Goal: Information Seeking & Learning: Learn about a topic

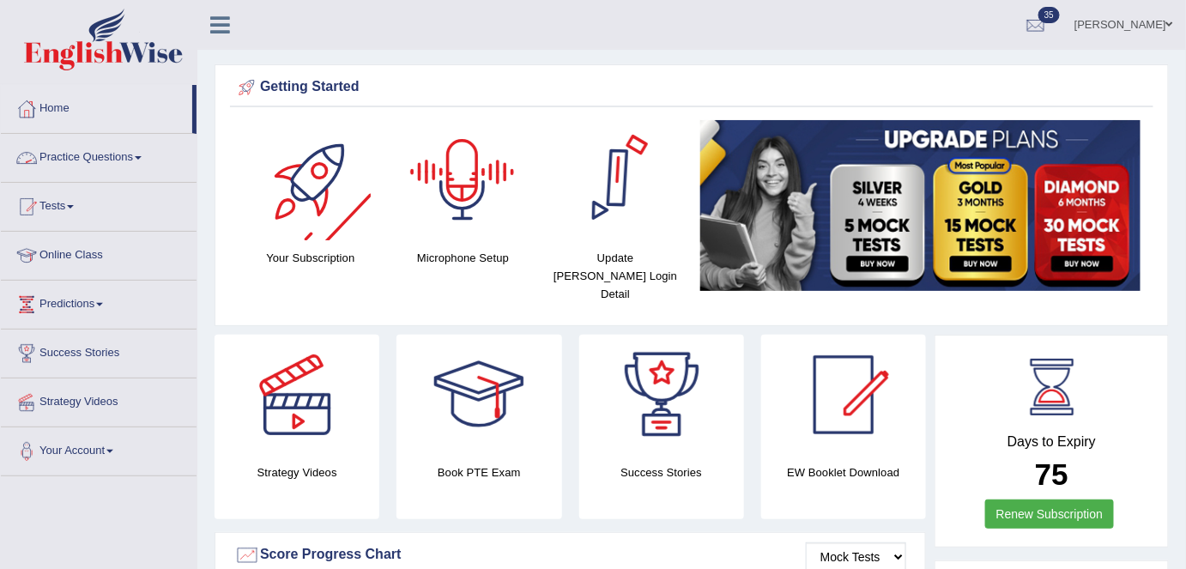
drag, startPoint x: 100, startPoint y: 168, endPoint x: 142, endPoint y: 287, distance: 126.1
click at [100, 167] on link "Practice Questions" at bounding box center [99, 155] width 196 height 43
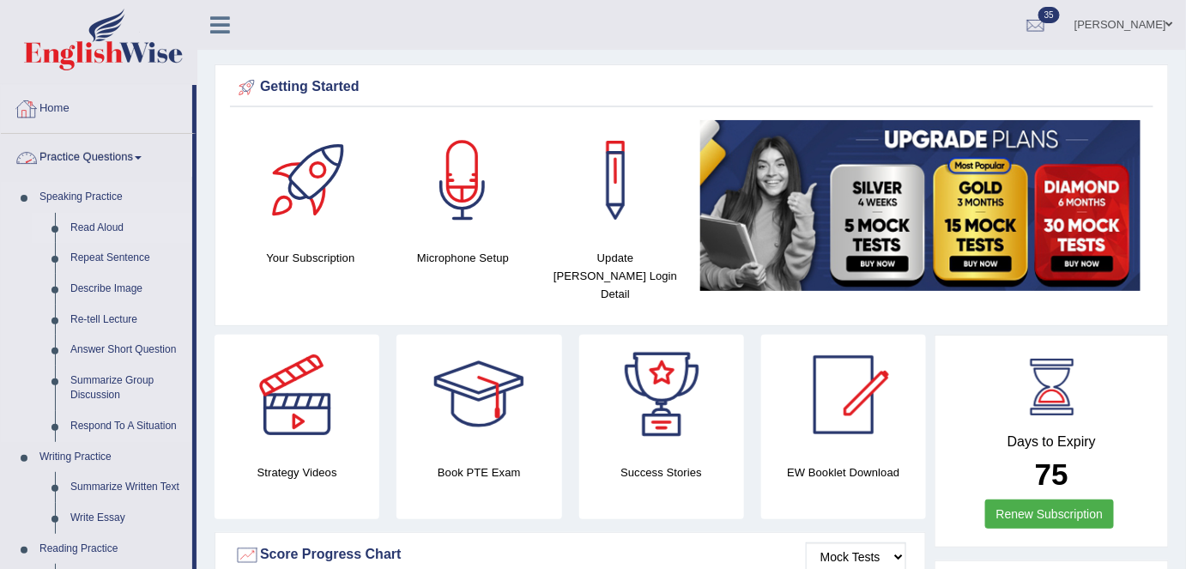
click at [107, 225] on link "Read Aloud" at bounding box center [128, 228] width 130 height 31
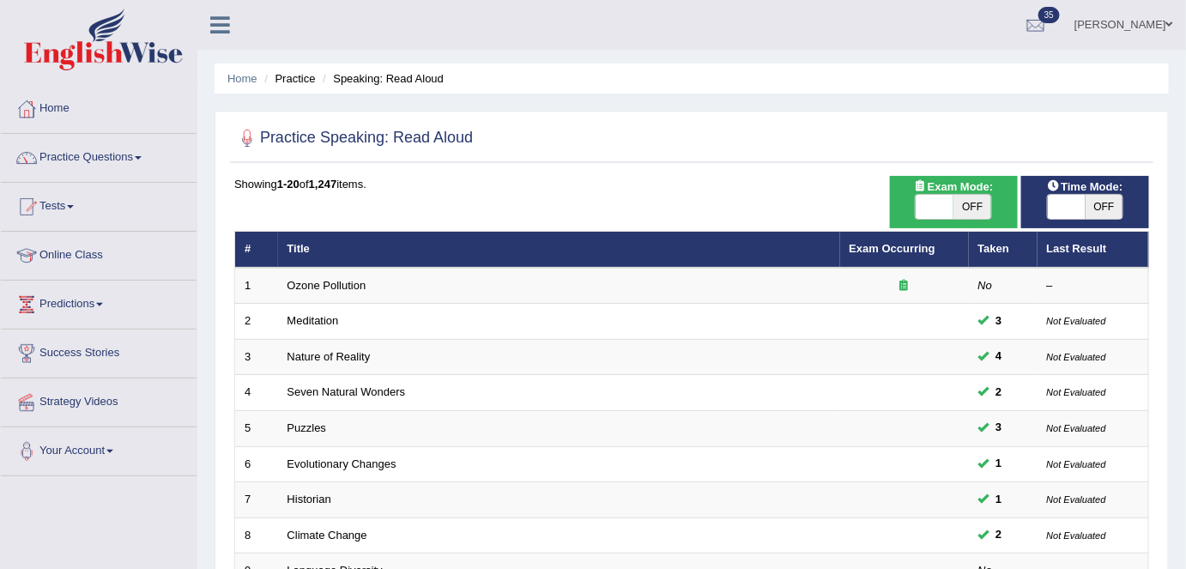
click at [974, 207] on span "OFF" at bounding box center [972, 207] width 38 height 24
checkbox input "true"
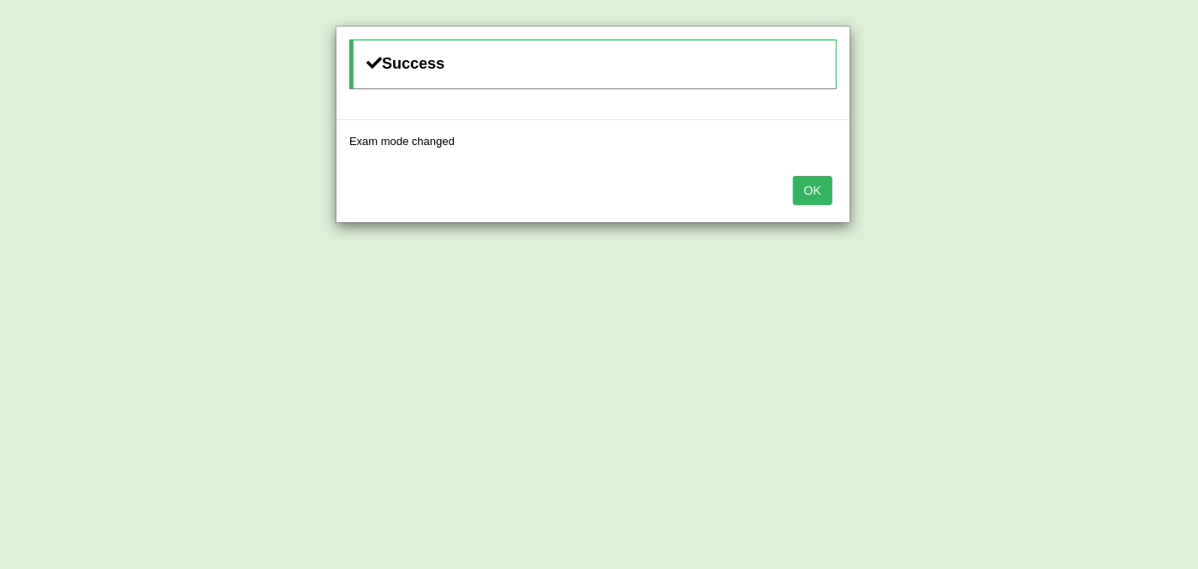
click at [821, 190] on button "OK" at bounding box center [812, 190] width 39 height 29
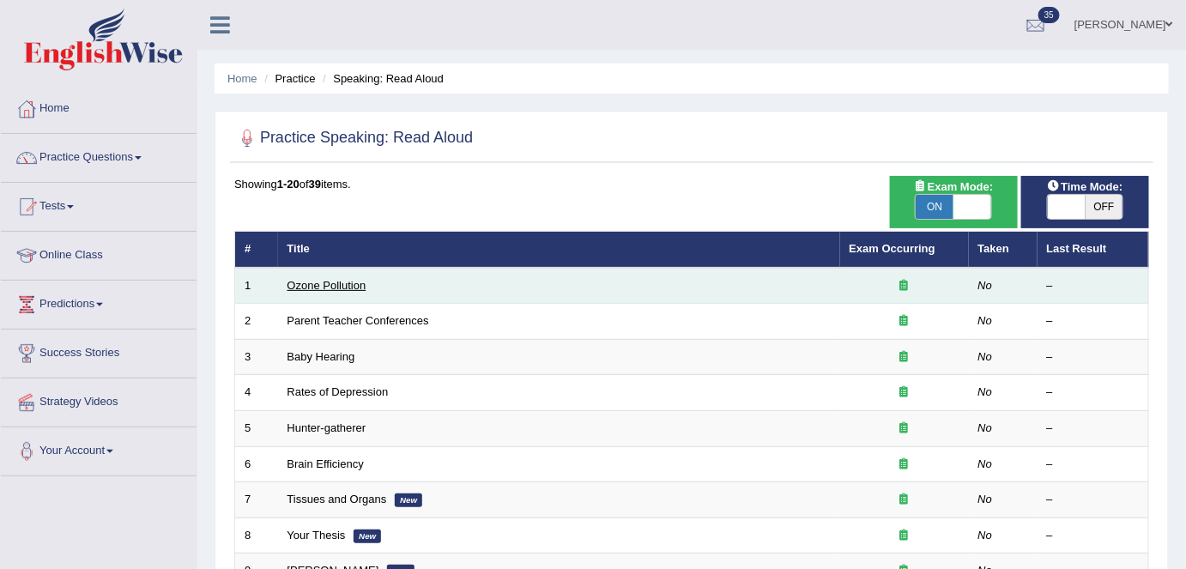
click at [356, 287] on link "Ozone Pollution" at bounding box center [326, 285] width 79 height 13
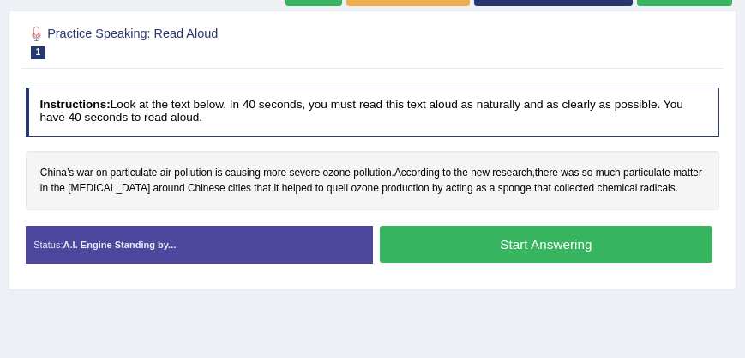
scroll to position [223, 0]
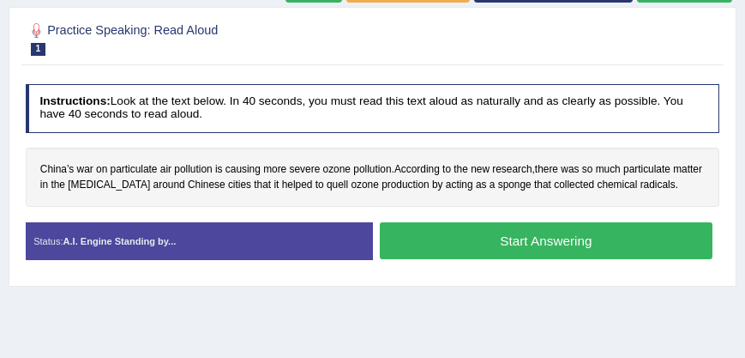
click at [564, 97] on h4 "Instructions: Look at the text below. In 40 seconds, you must read this text al…" at bounding box center [373, 108] width 695 height 49
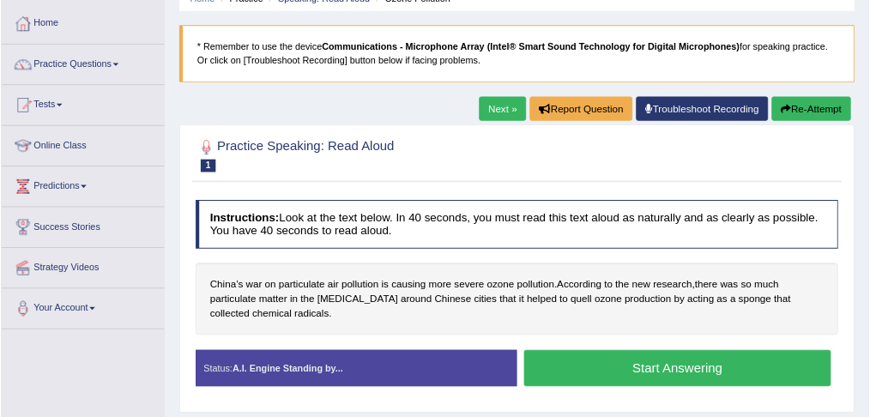
scroll to position [80, 0]
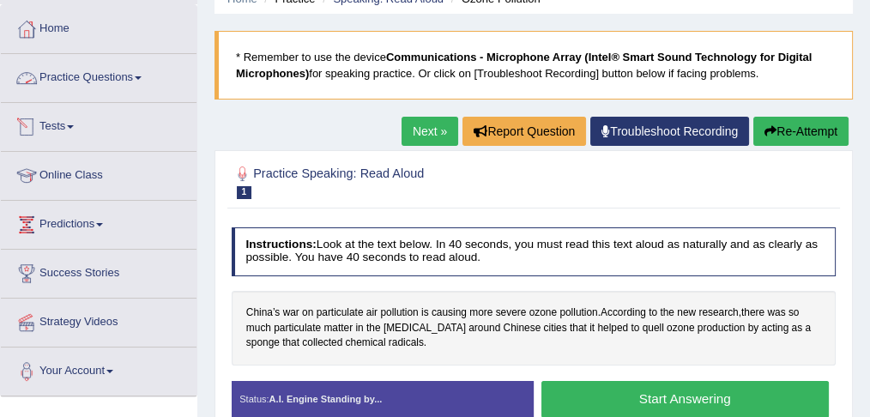
click at [142, 79] on link "Practice Questions" at bounding box center [99, 75] width 196 height 43
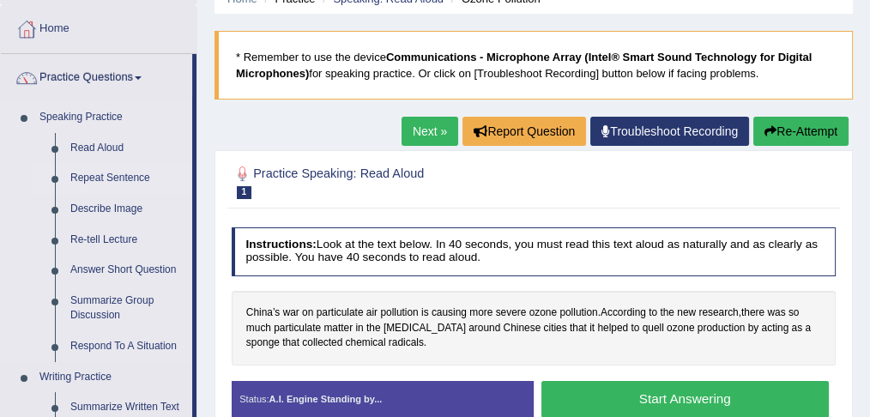
click at [139, 176] on link "Repeat Sentence" at bounding box center [128, 178] width 130 height 31
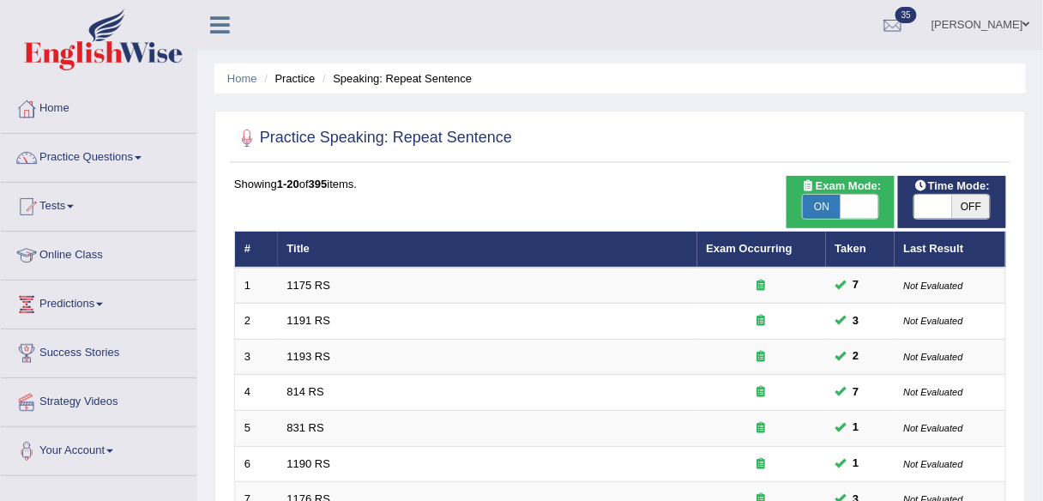
click at [522, 154] on div at bounding box center [620, 138] width 772 height 35
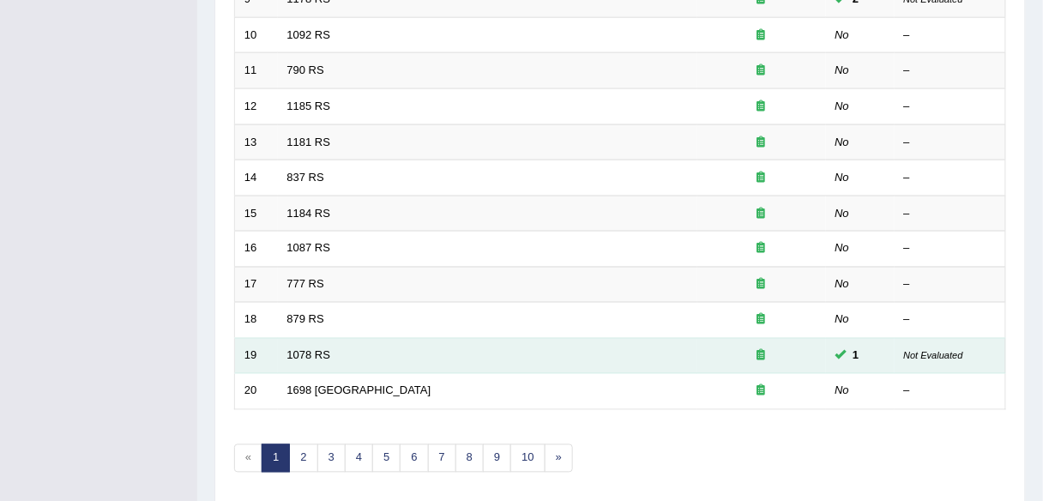
scroll to position [627, 0]
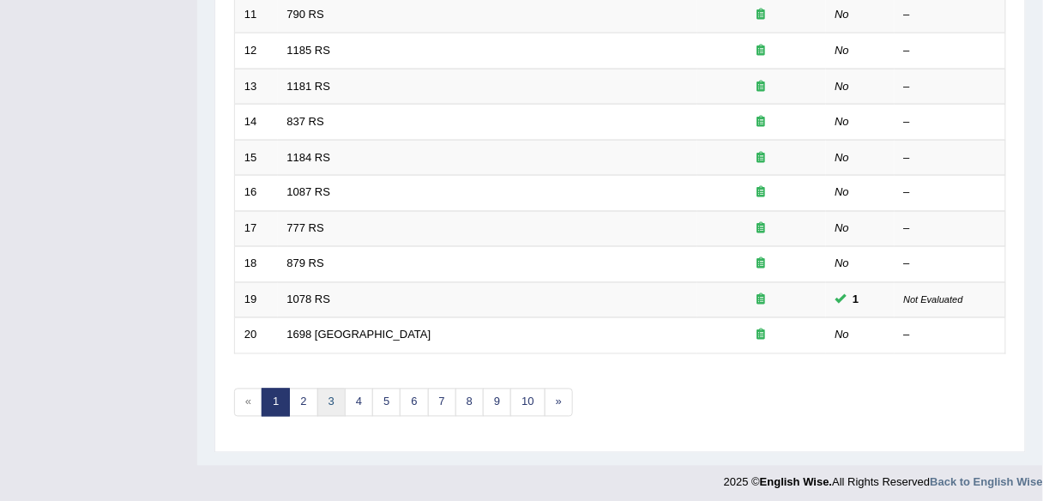
click at [329, 396] on link "3" at bounding box center [331, 403] width 28 height 28
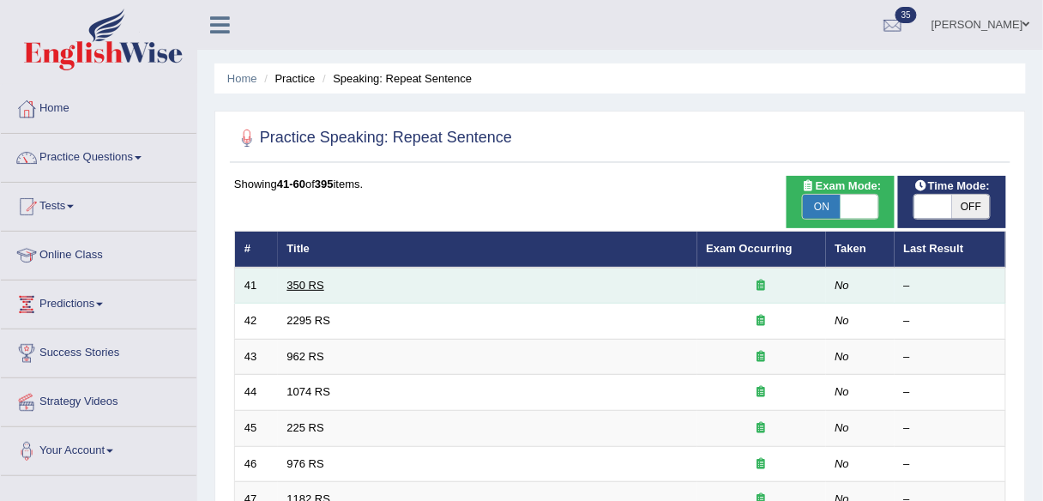
drag, startPoint x: 0, startPoint y: 0, endPoint x: 296, endPoint y: 286, distance: 411.3
click at [296, 286] on link "350 RS" at bounding box center [305, 285] width 37 height 13
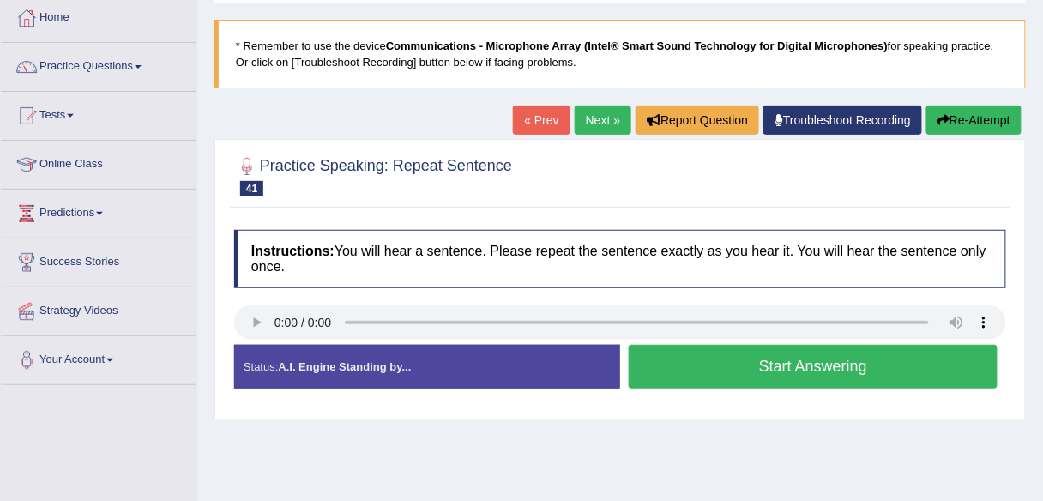
scroll to position [91, 0]
click at [404, 188] on h2 "Practice Speaking: Repeat Sentence 41 350 RS" at bounding box center [373, 175] width 278 height 43
click at [603, 127] on link "Next »" at bounding box center [603, 120] width 57 height 29
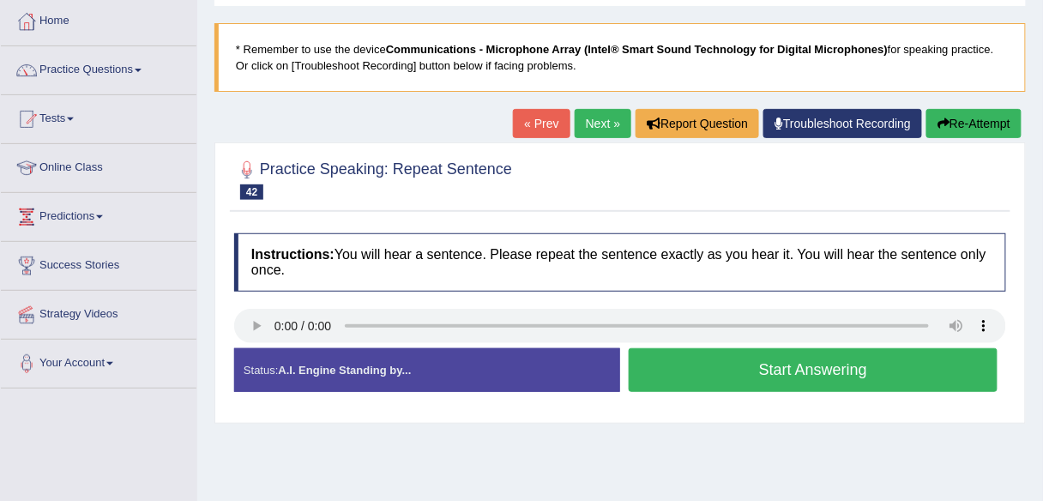
click at [467, 166] on h2 "Practice Speaking: Repeat Sentence 42 2295 RS" at bounding box center [373, 178] width 278 height 43
click at [584, 119] on link "Next »" at bounding box center [603, 123] width 57 height 29
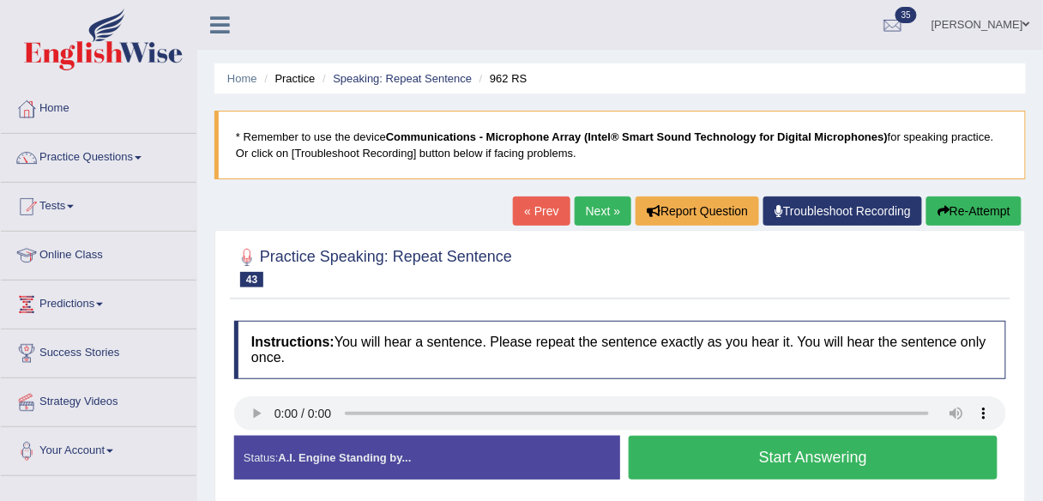
drag, startPoint x: 600, startPoint y: 202, endPoint x: 600, endPoint y: 221, distance: 18.9
click at [600, 202] on link "Next »" at bounding box center [603, 210] width 57 height 29
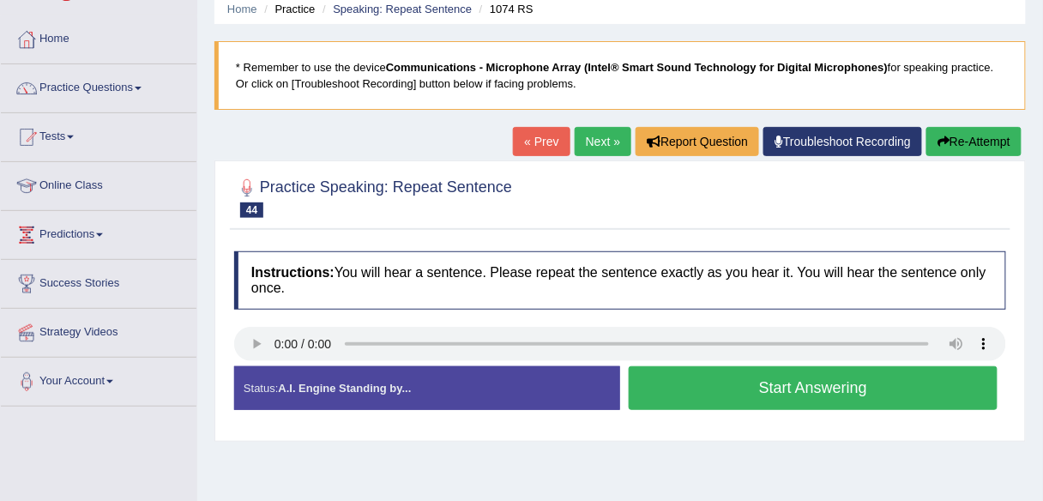
click at [593, 145] on link "Next »" at bounding box center [603, 141] width 57 height 29
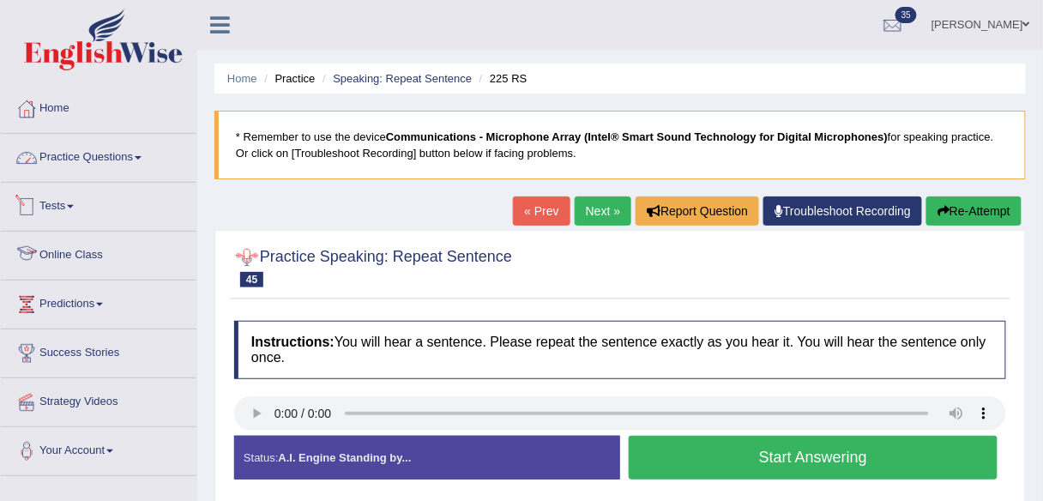
click at [118, 165] on link "Practice Questions" at bounding box center [99, 155] width 196 height 43
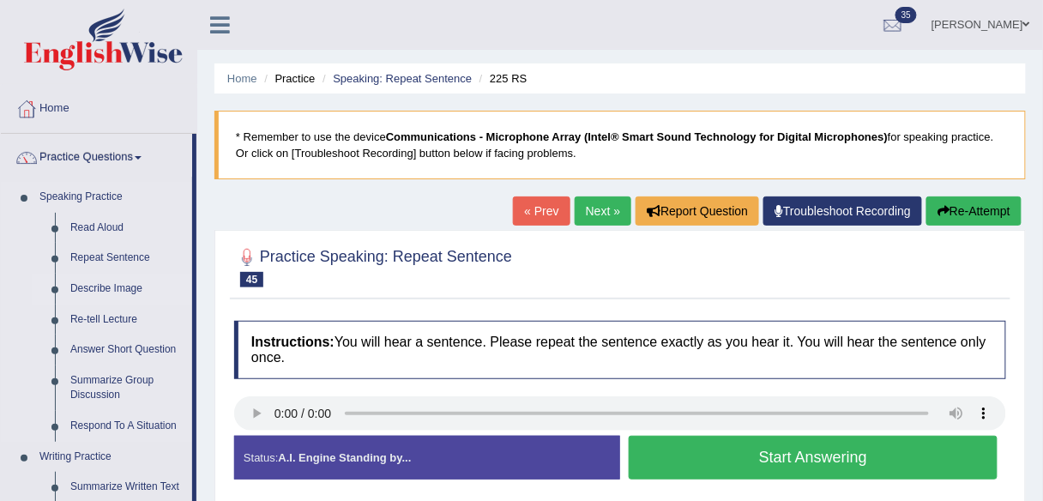
click at [99, 282] on link "Describe Image" at bounding box center [128, 289] width 130 height 31
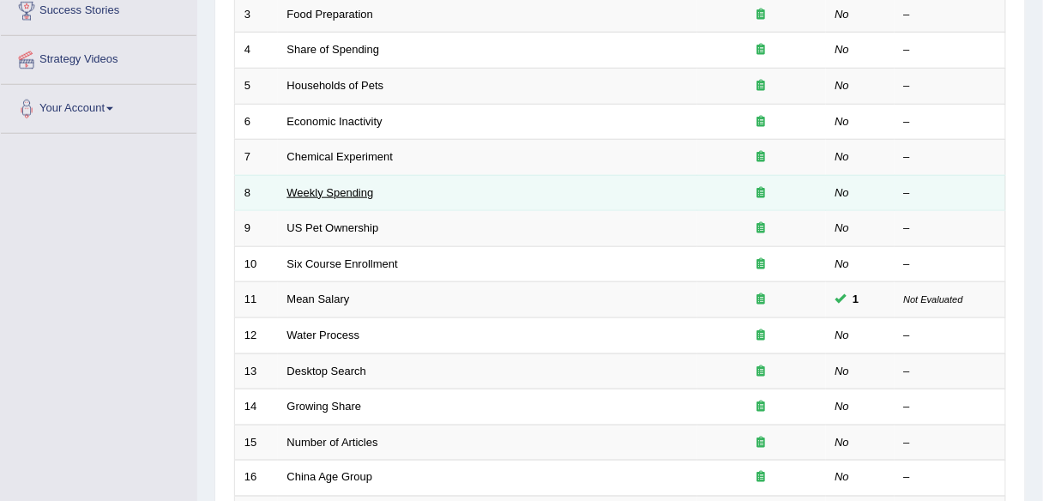
scroll to position [343, 0]
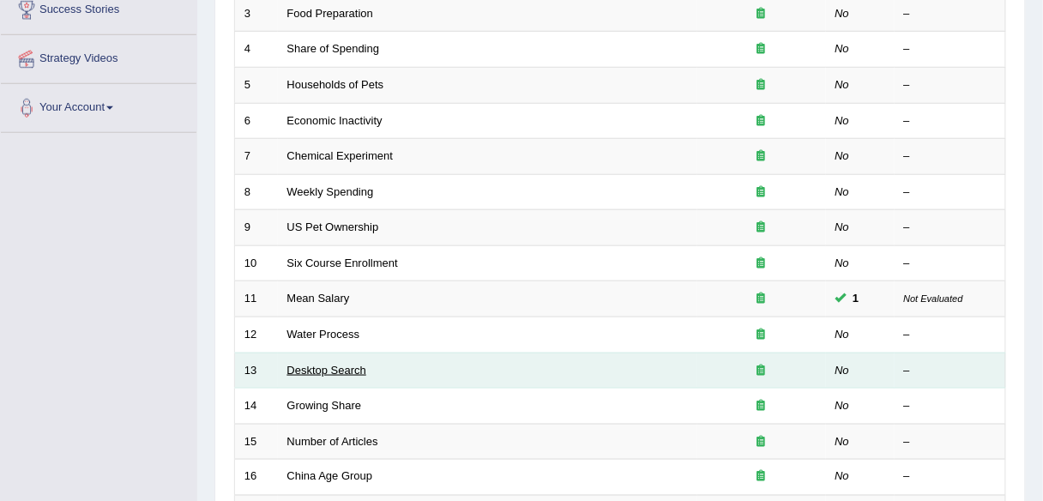
click at [324, 364] on link "Desktop Search" at bounding box center [327, 370] width 80 height 13
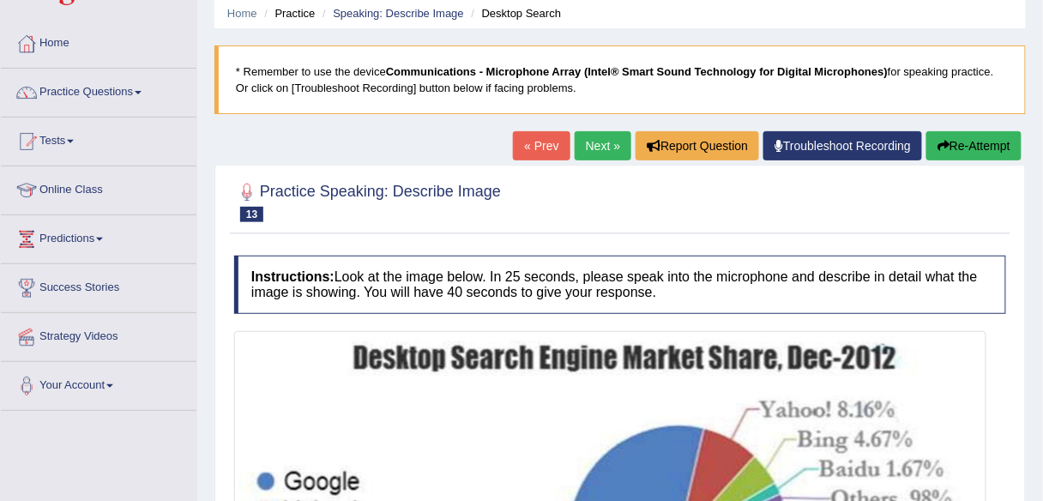
scroll to position [62, 0]
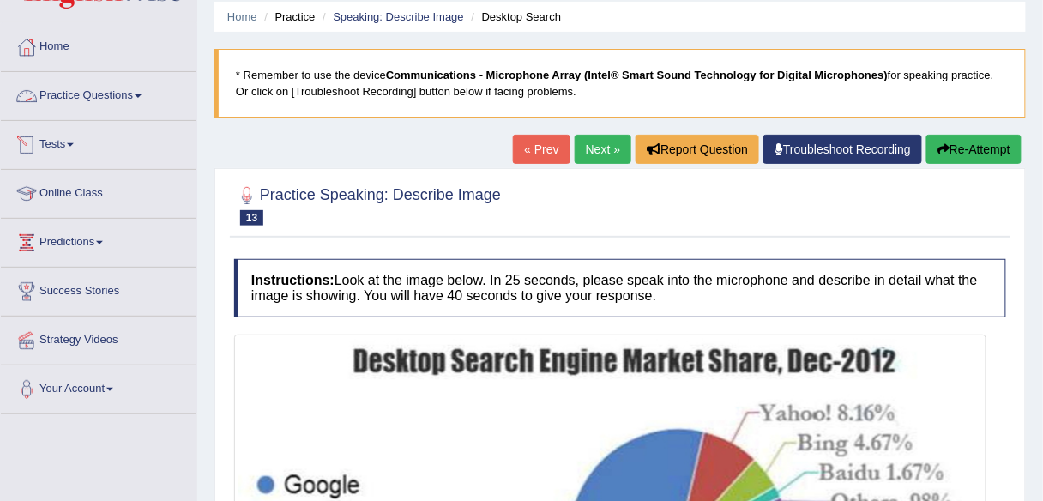
click at [154, 100] on link "Practice Questions" at bounding box center [99, 93] width 196 height 43
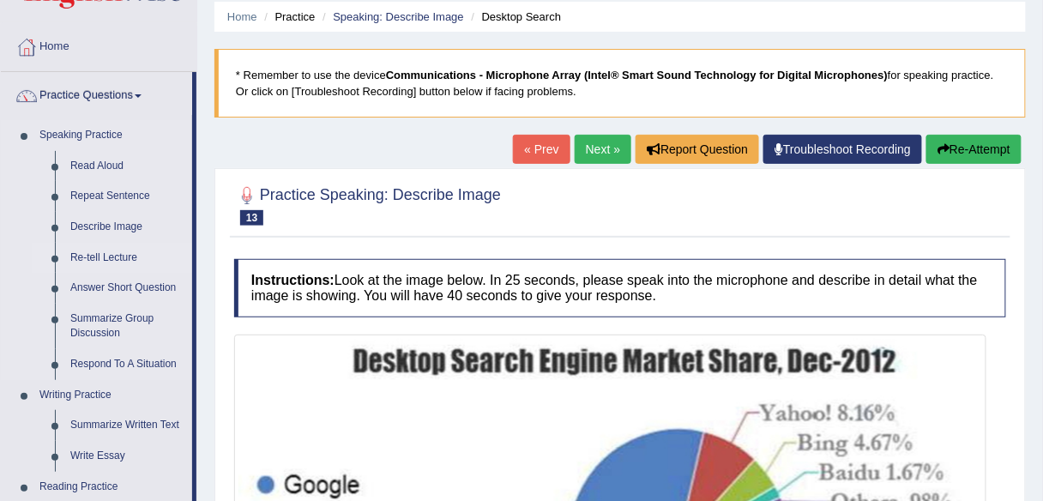
click at [130, 253] on link "Re-tell Lecture" at bounding box center [128, 258] width 130 height 31
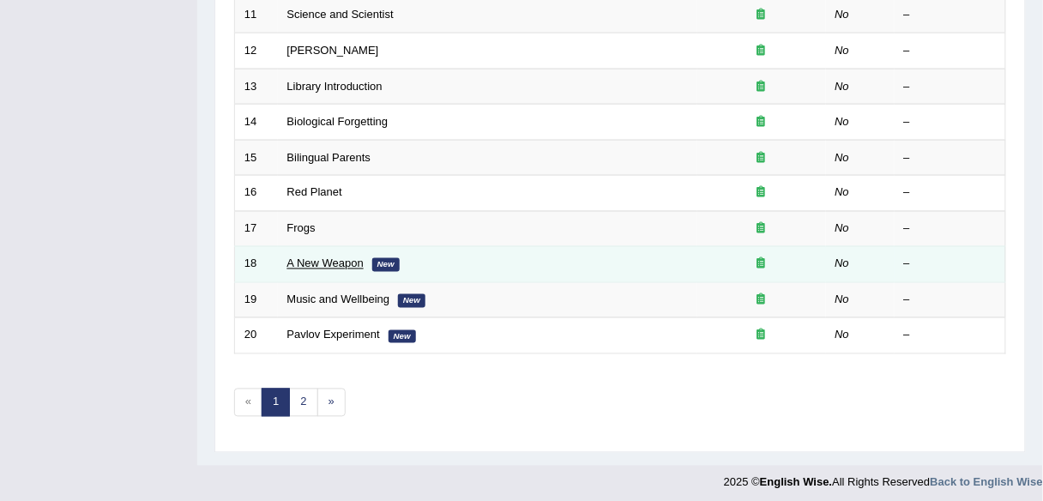
click at [349, 262] on td "A New Weapon New" at bounding box center [487, 265] width 419 height 36
click at [349, 262] on link "A New Weapon" at bounding box center [325, 263] width 76 height 13
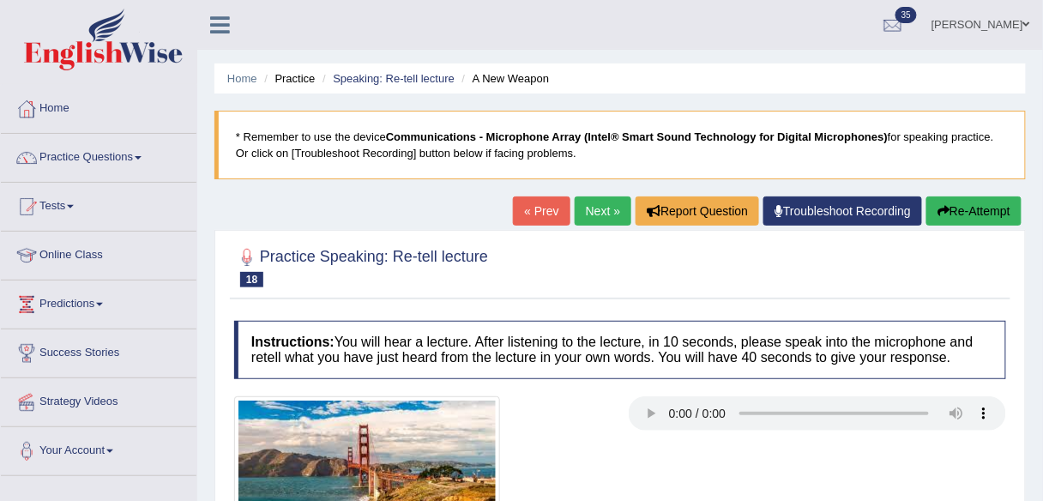
click at [601, 208] on link "Next »" at bounding box center [603, 210] width 57 height 29
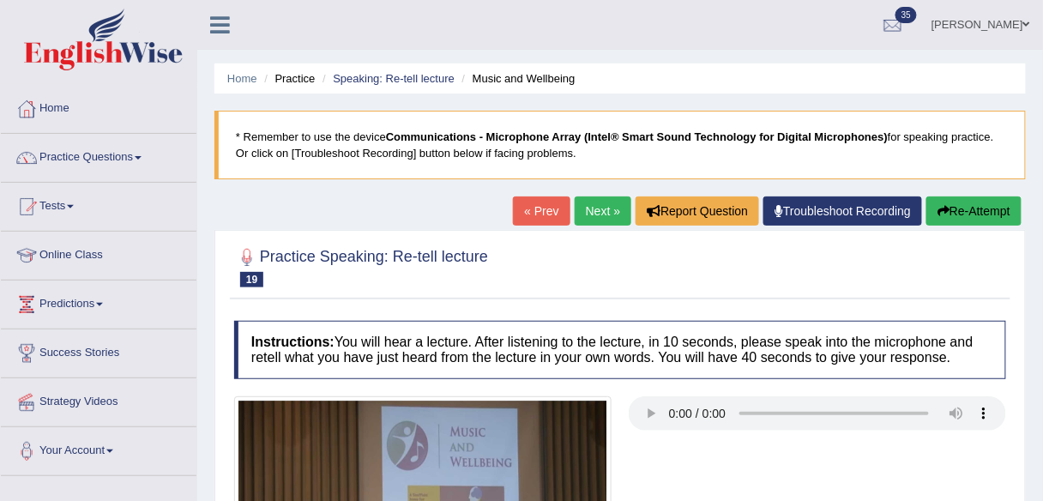
drag, startPoint x: 0, startPoint y: 0, endPoint x: 601, endPoint y: 208, distance: 636.2
click at [601, 208] on link "Next »" at bounding box center [603, 210] width 57 height 29
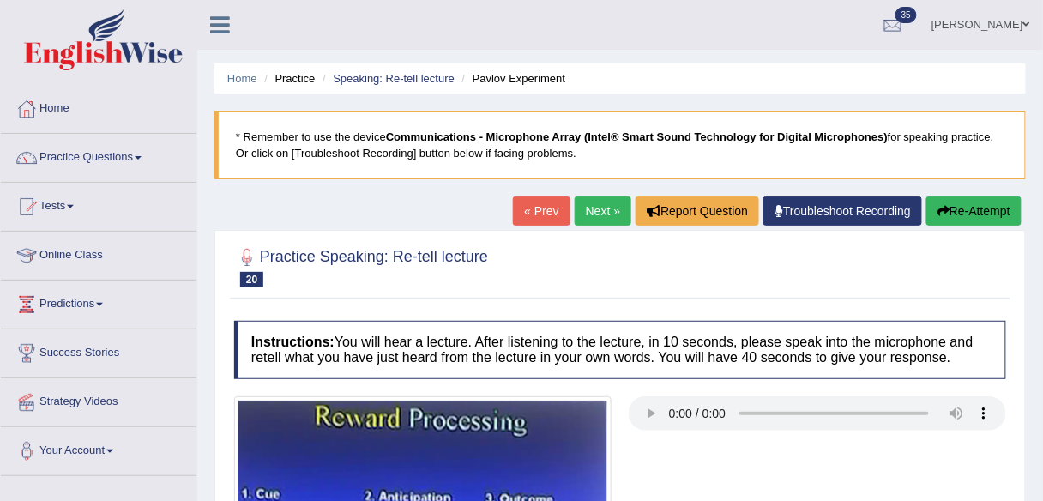
scroll to position [84, 0]
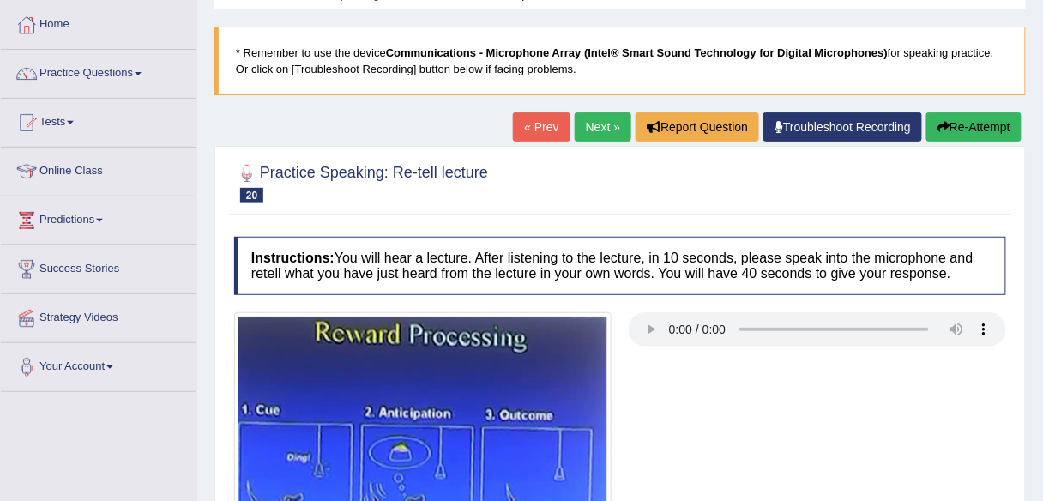
click at [599, 132] on link "Next »" at bounding box center [603, 126] width 57 height 29
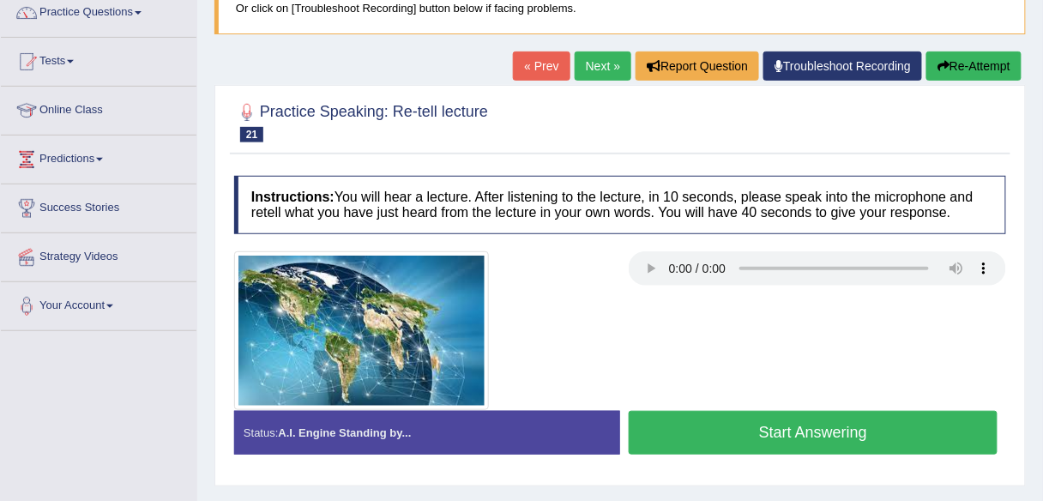
click at [601, 60] on link "Next »" at bounding box center [603, 65] width 57 height 29
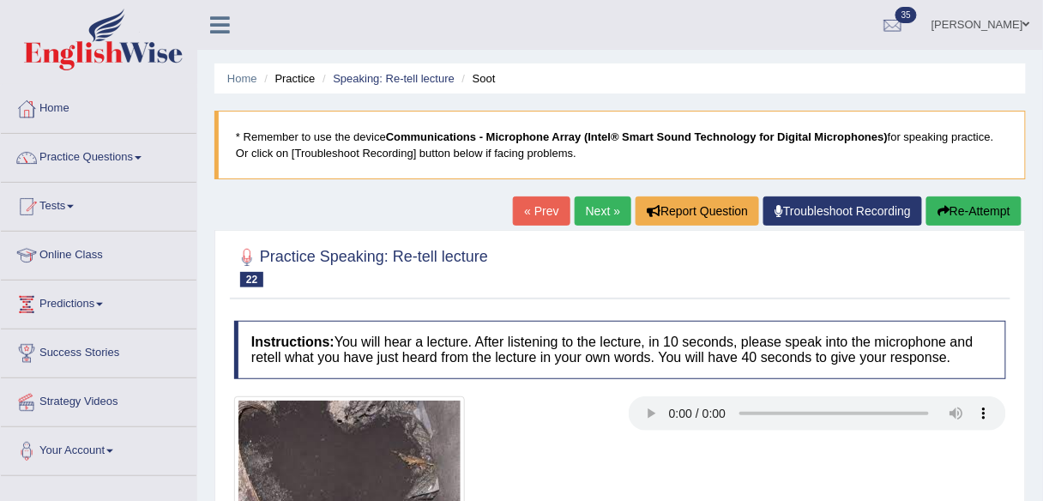
click at [600, 208] on link "Next »" at bounding box center [603, 210] width 57 height 29
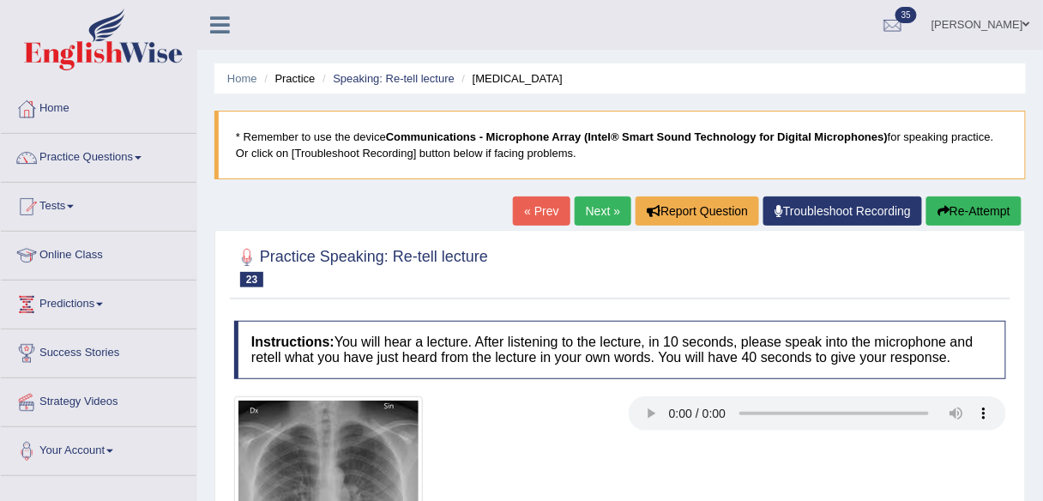
click at [600, 222] on link "Next »" at bounding box center [603, 210] width 57 height 29
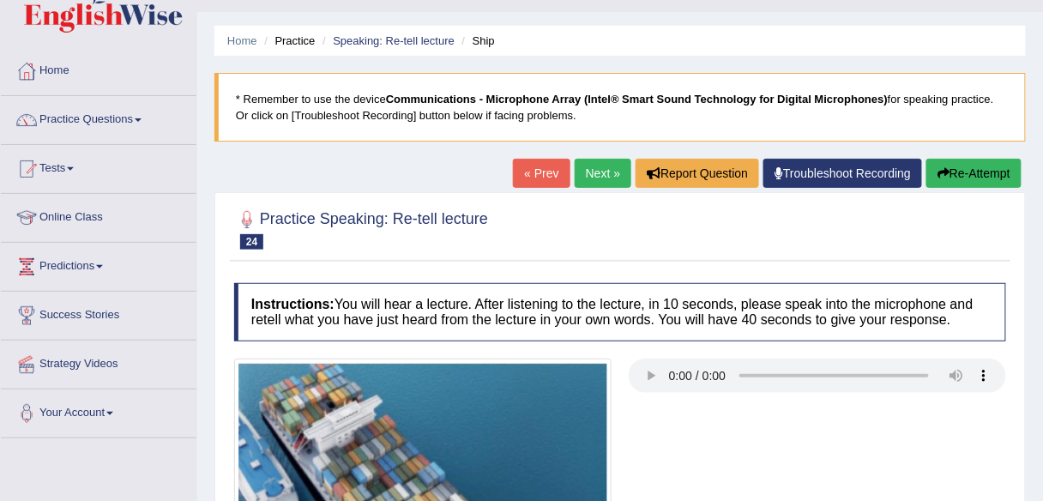
scroll to position [39, 0]
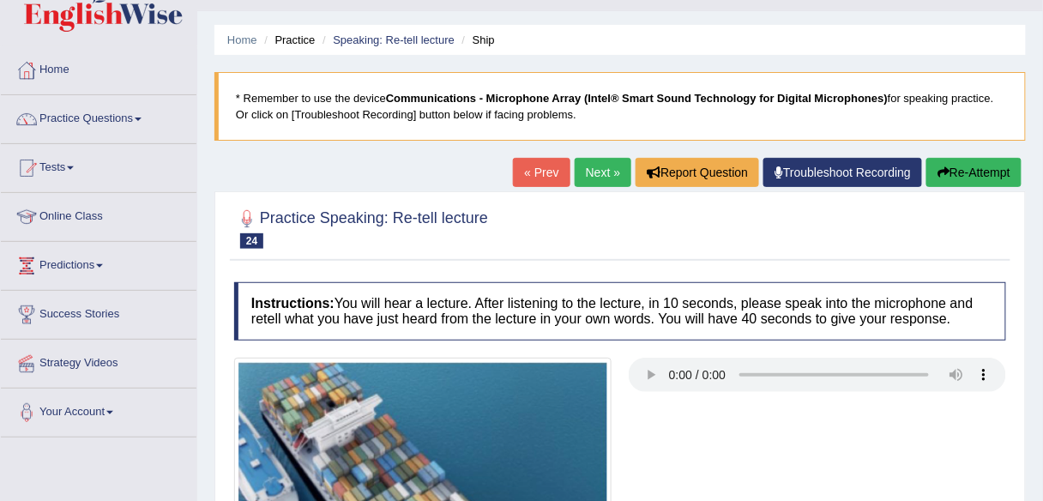
click at [594, 172] on link "Next »" at bounding box center [603, 172] width 57 height 29
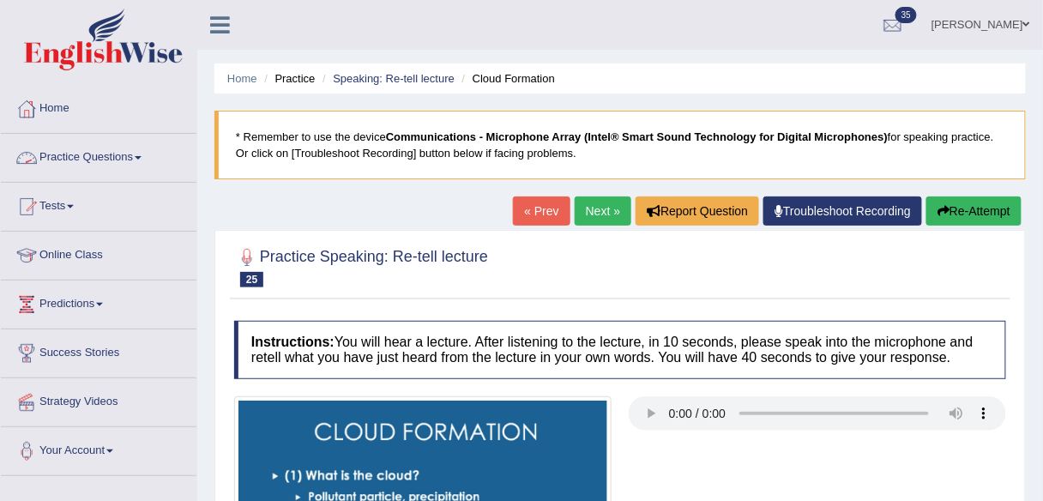
click at [138, 160] on link "Practice Questions" at bounding box center [99, 155] width 196 height 43
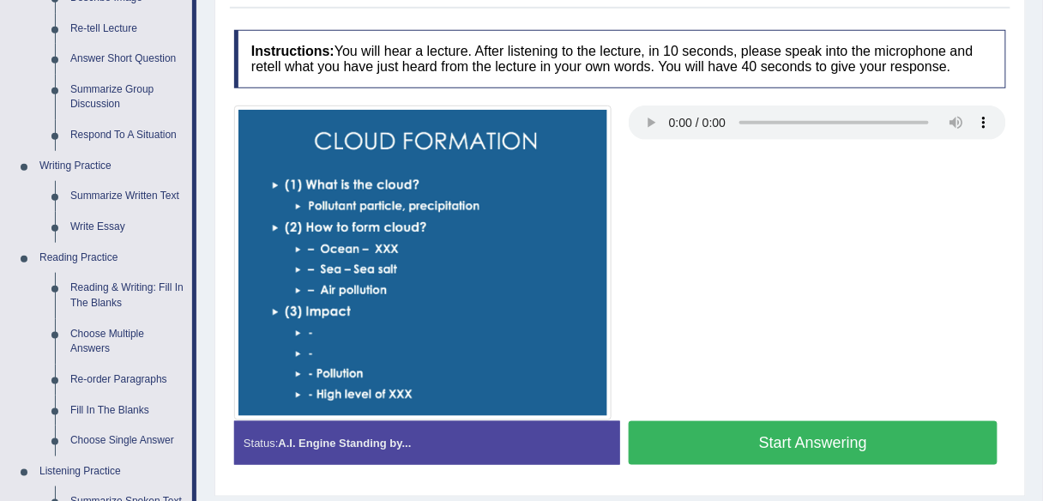
scroll to position [314, 0]
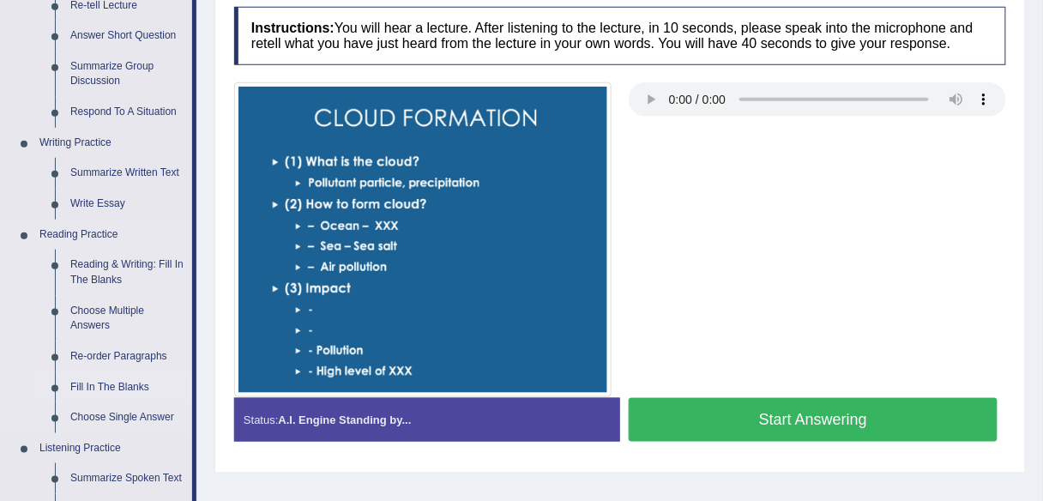
click at [102, 383] on link "Fill In The Blanks" at bounding box center [128, 387] width 130 height 31
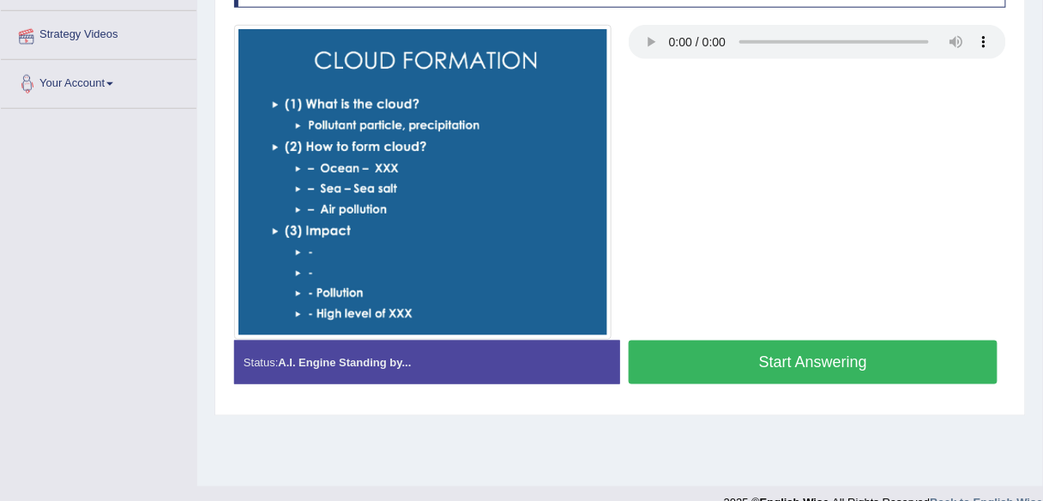
scroll to position [400, 0]
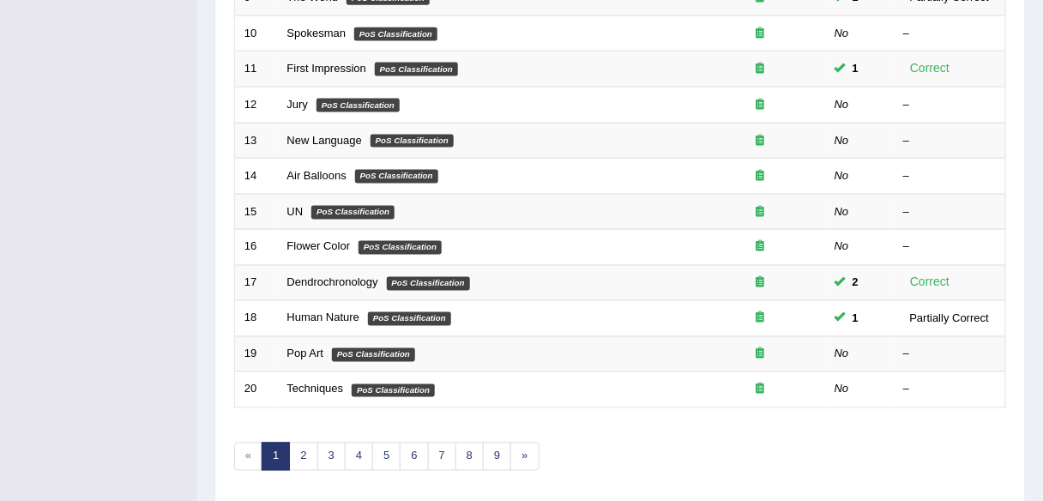
scroll to position [627, 0]
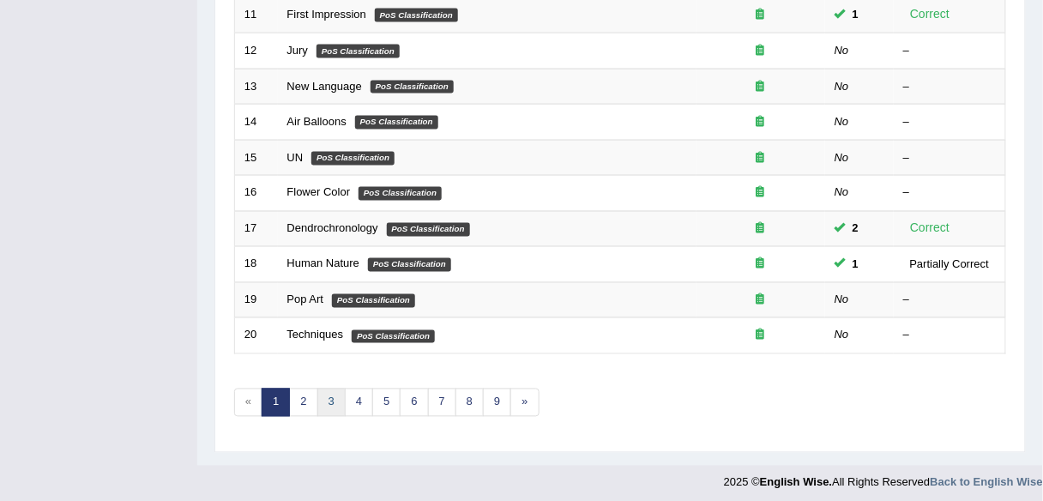
click at [341, 392] on link "3" at bounding box center [331, 403] width 28 height 28
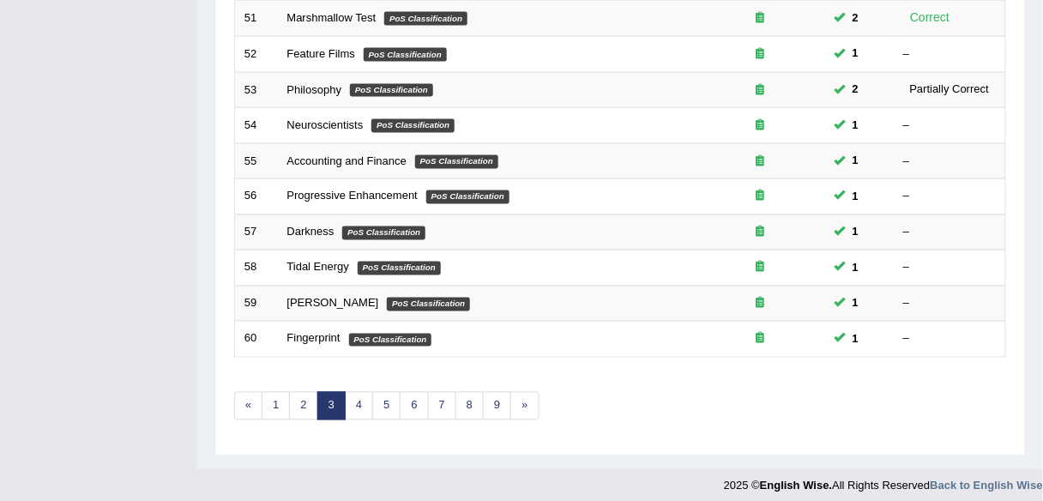
scroll to position [627, 0]
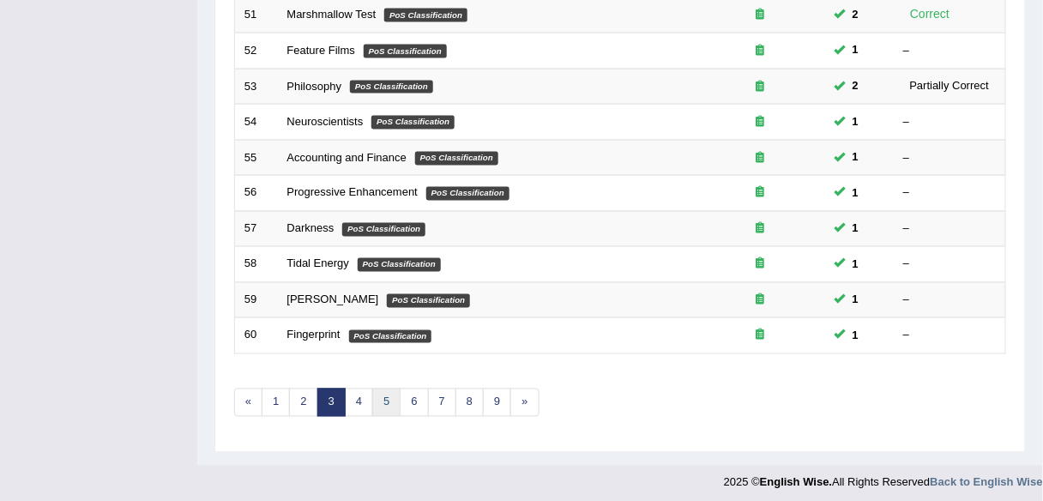
click at [379, 389] on link "5" at bounding box center [386, 403] width 28 height 28
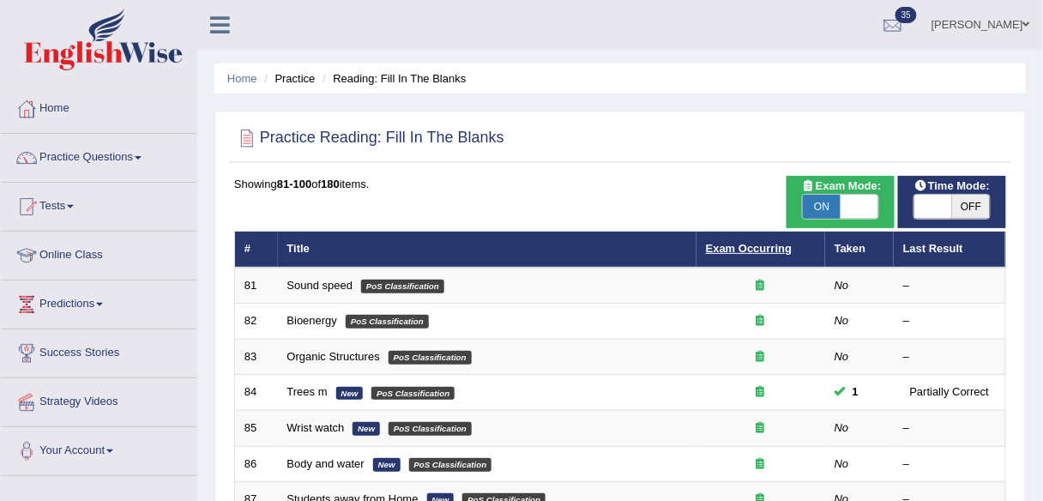
click at [735, 242] on link "Exam Occurring" at bounding box center [749, 248] width 86 height 13
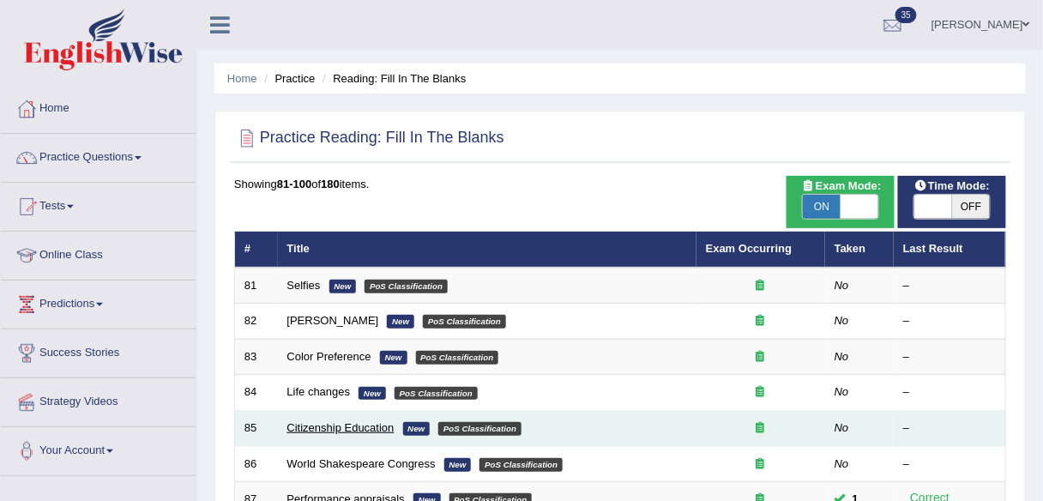
click at [340, 422] on link "Citizenship Education" at bounding box center [340, 427] width 107 height 13
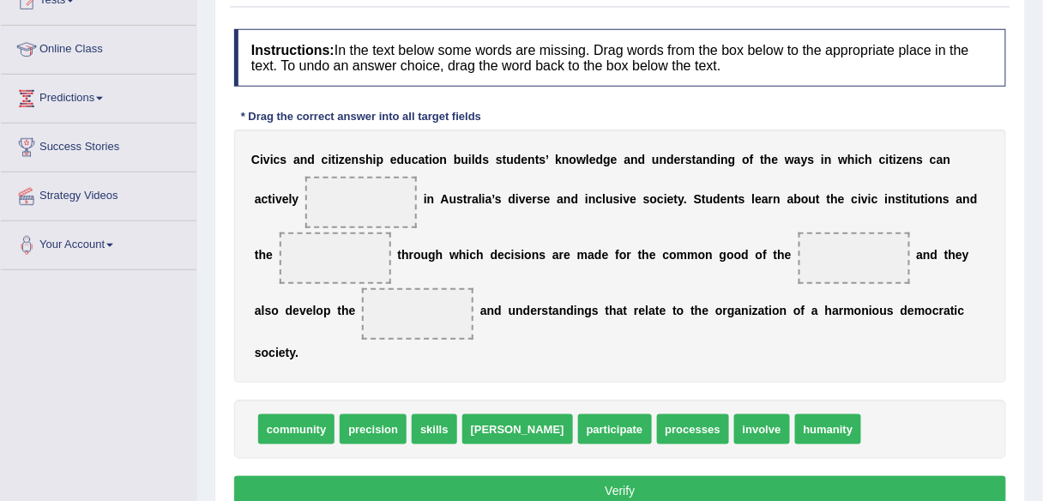
scroll to position [205, 0]
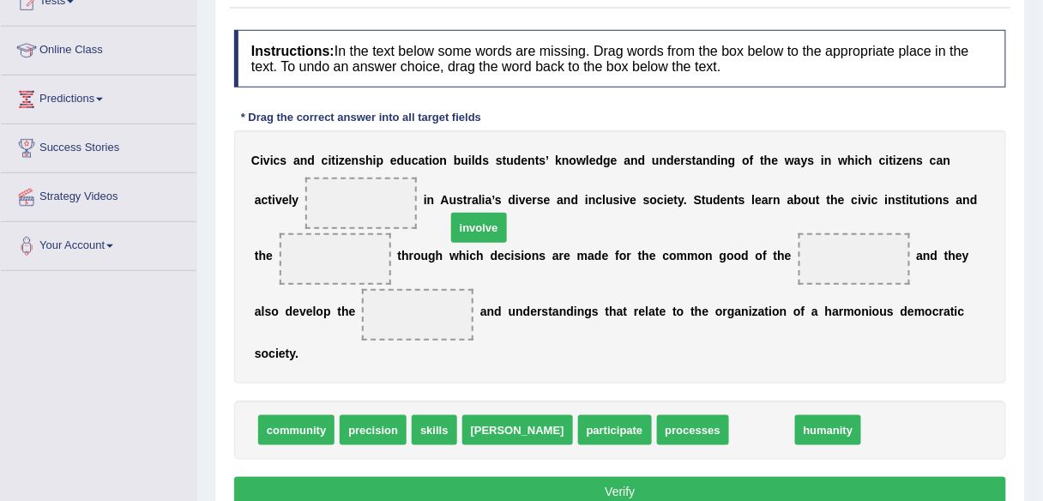
drag, startPoint x: 695, startPoint y: 427, endPoint x: 382, endPoint y: 209, distance: 381.5
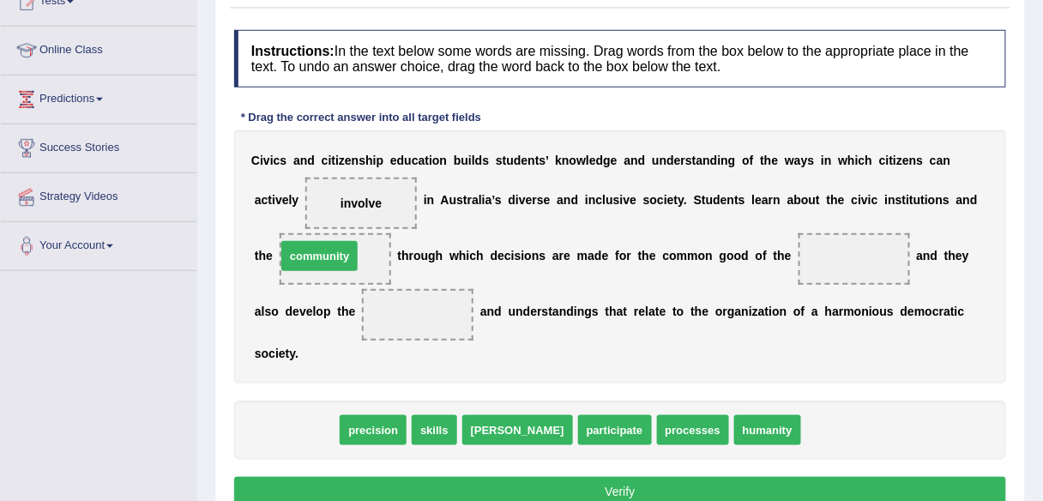
drag, startPoint x: 311, startPoint y: 425, endPoint x: 338, endPoint y: 252, distance: 175.4
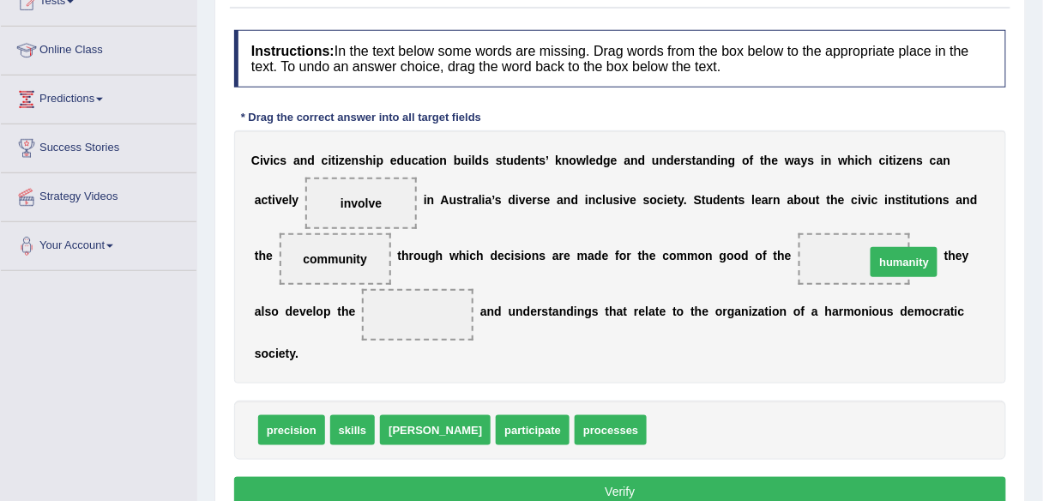
drag, startPoint x: 635, startPoint y: 430, endPoint x: 860, endPoint y: 259, distance: 282.2
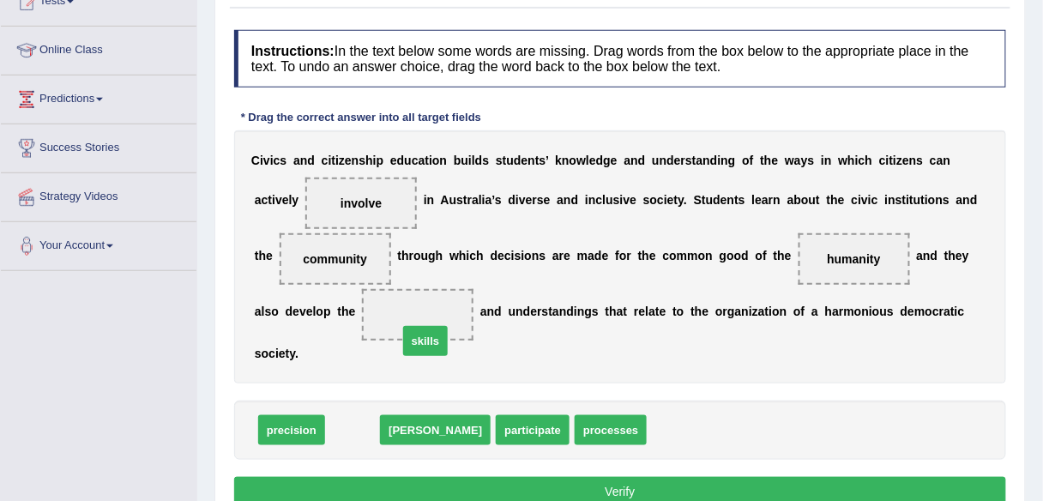
drag, startPoint x: 352, startPoint y: 417, endPoint x: 424, endPoint y: 327, distance: 115.3
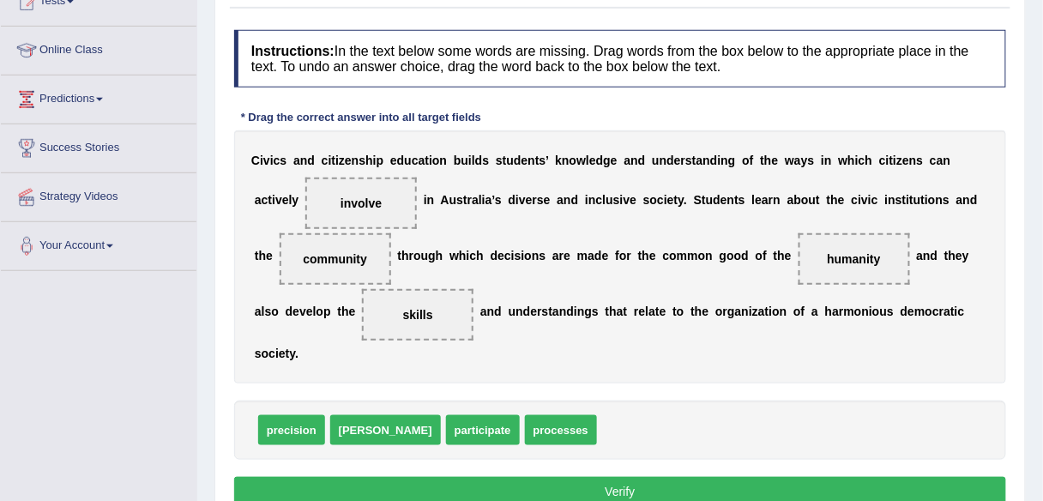
click at [638, 485] on button "Verify" at bounding box center [620, 491] width 772 height 29
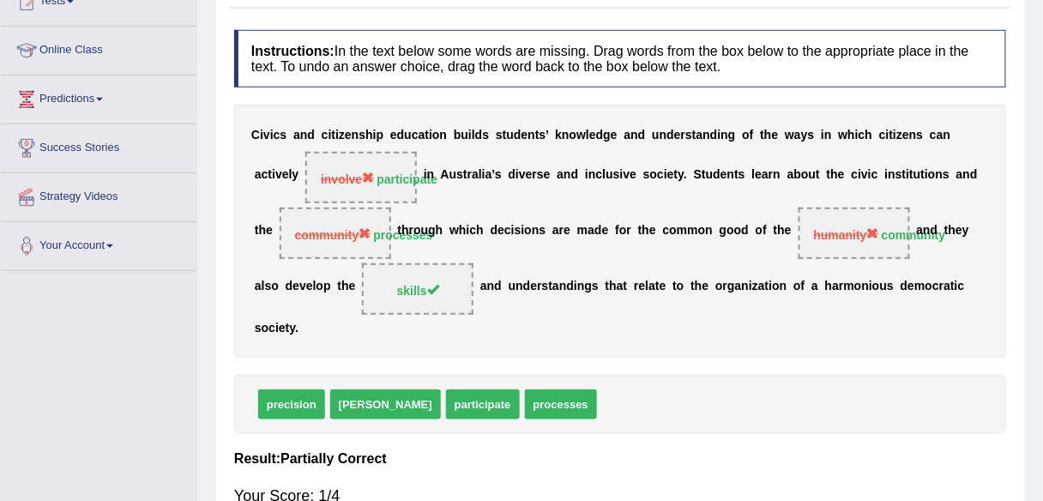
scroll to position [0, 0]
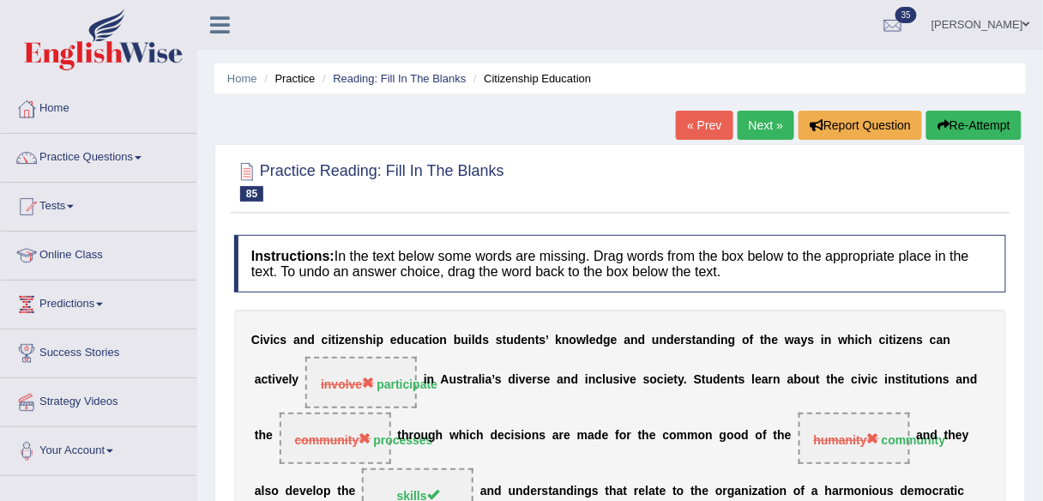
click at [768, 123] on link "Next »" at bounding box center [766, 125] width 57 height 29
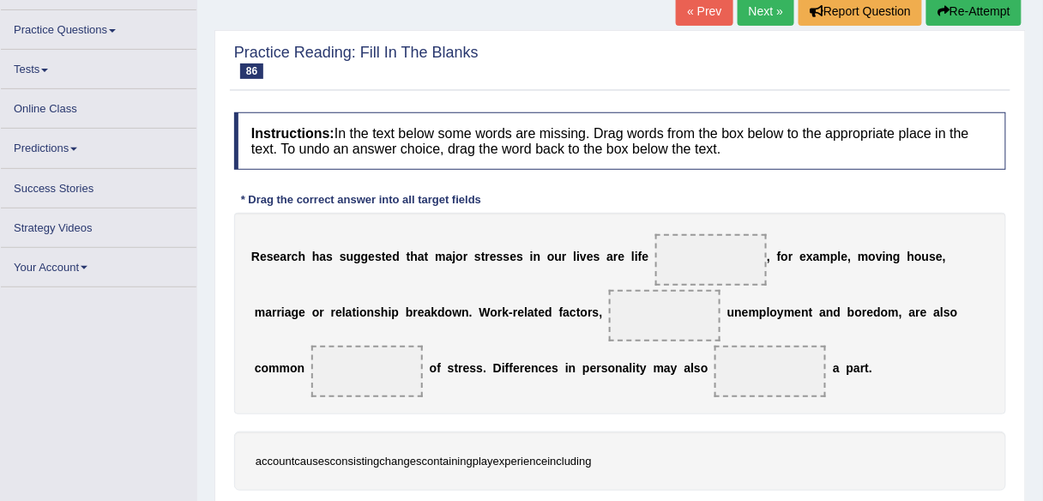
click at [751, 17] on link "Next »" at bounding box center [766, 11] width 57 height 29
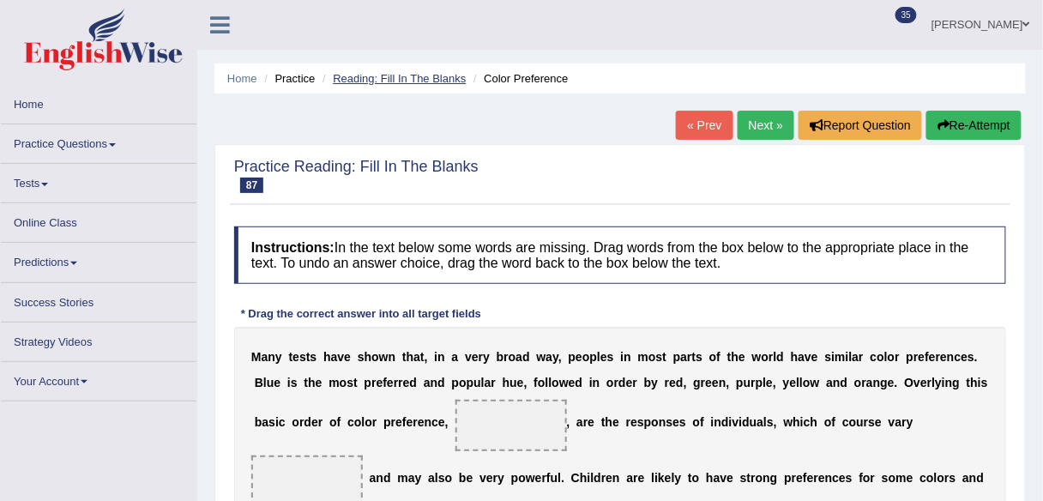
click at [389, 81] on link "Reading: Fill In The Blanks" at bounding box center [399, 78] width 133 height 13
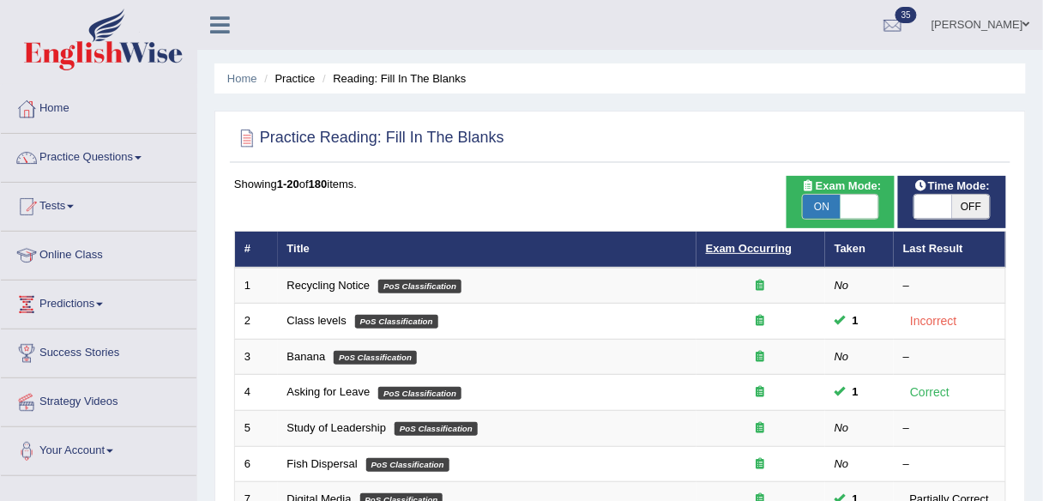
click at [759, 251] on link "Exam Occurring" at bounding box center [749, 248] width 86 height 13
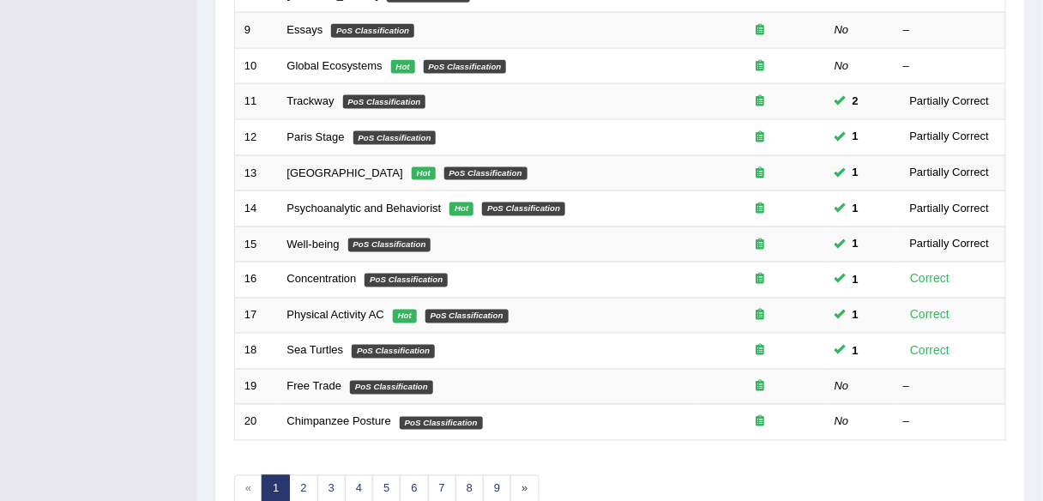
scroll to position [627, 0]
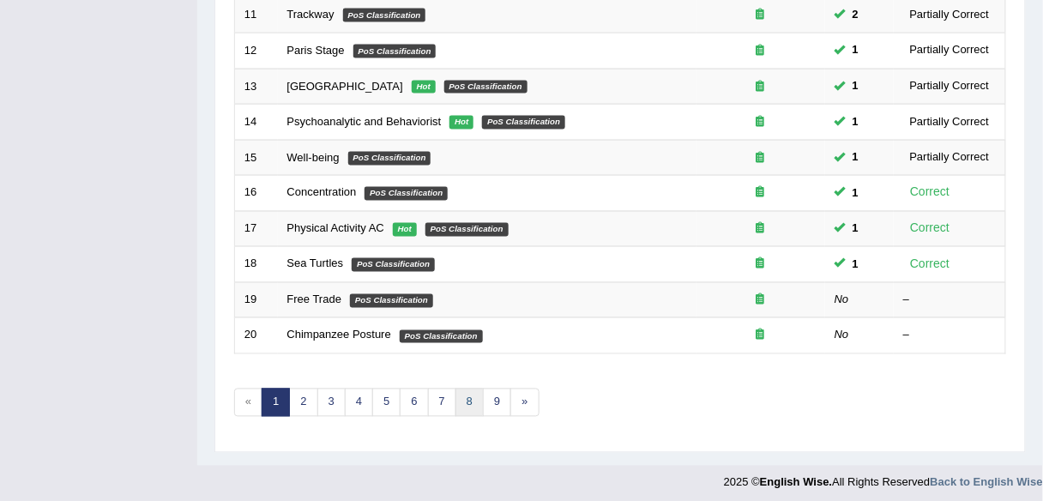
click at [461, 394] on link "8" at bounding box center [470, 403] width 28 height 28
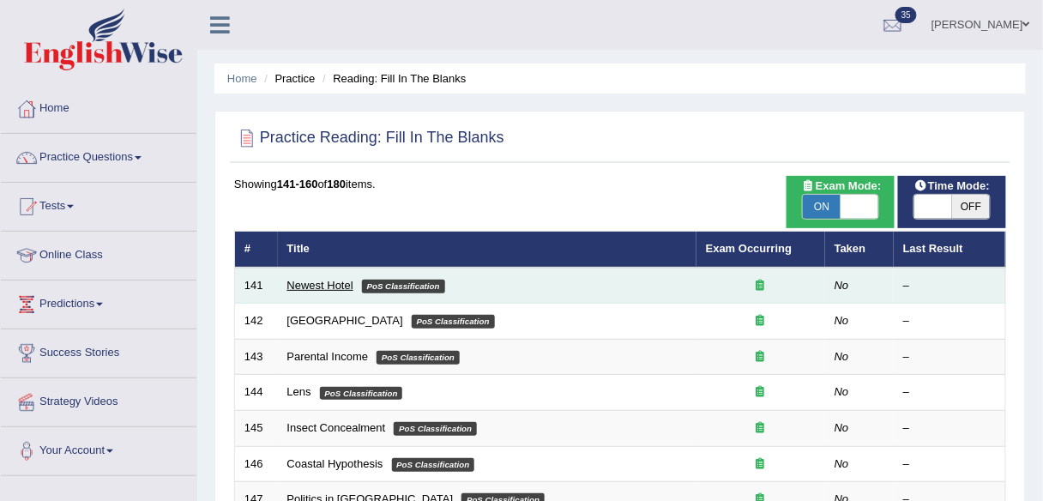
click at [343, 288] on link "Newest Hotel" at bounding box center [320, 285] width 66 height 13
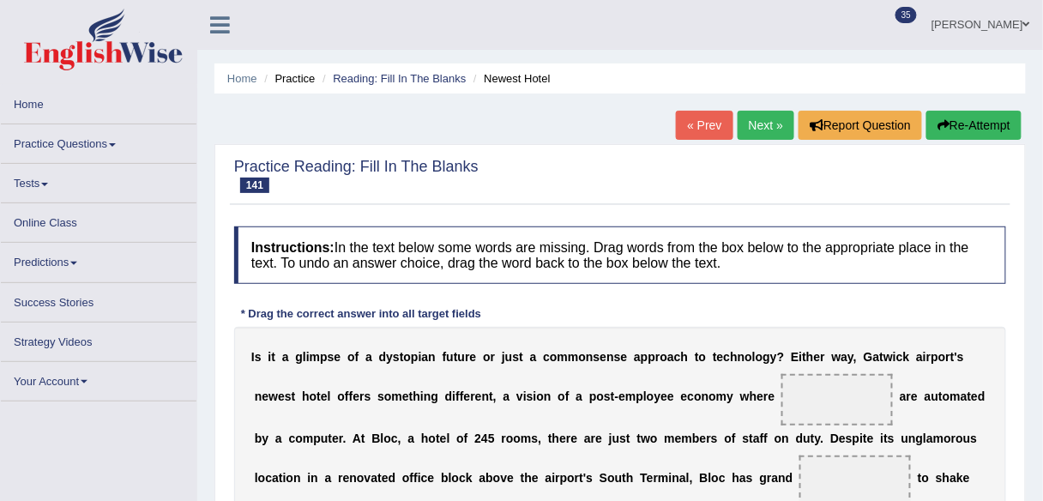
click at [769, 122] on link "Next »" at bounding box center [766, 125] width 57 height 29
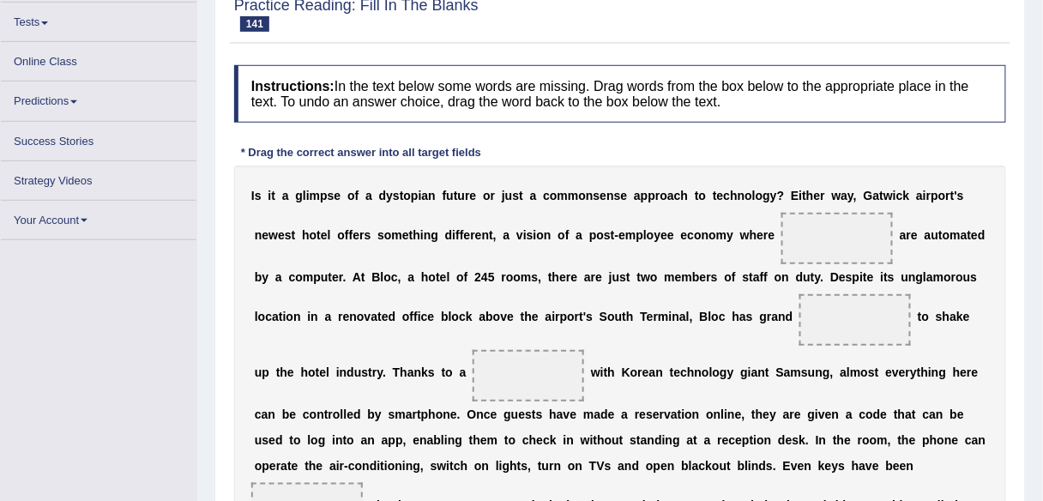
scroll to position [212, 0]
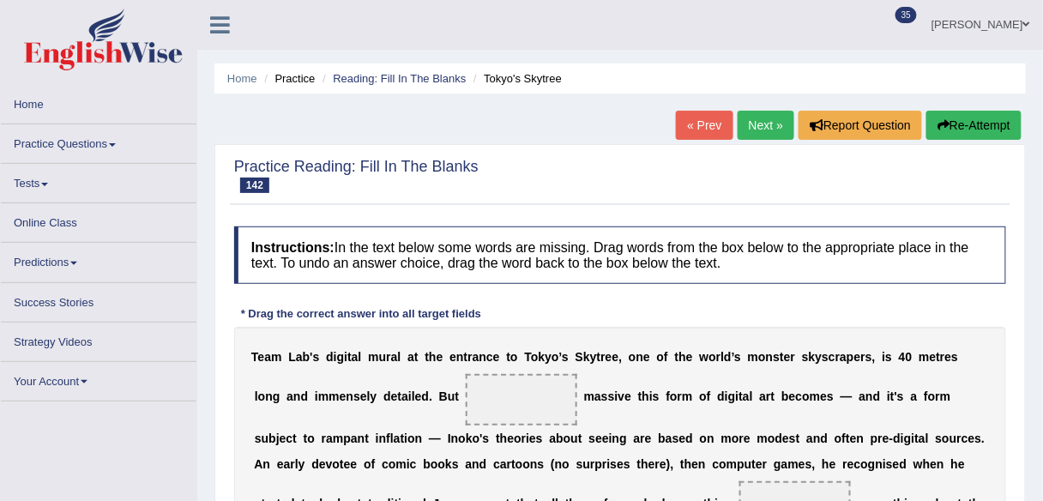
click at [780, 113] on link "Next »" at bounding box center [766, 125] width 57 height 29
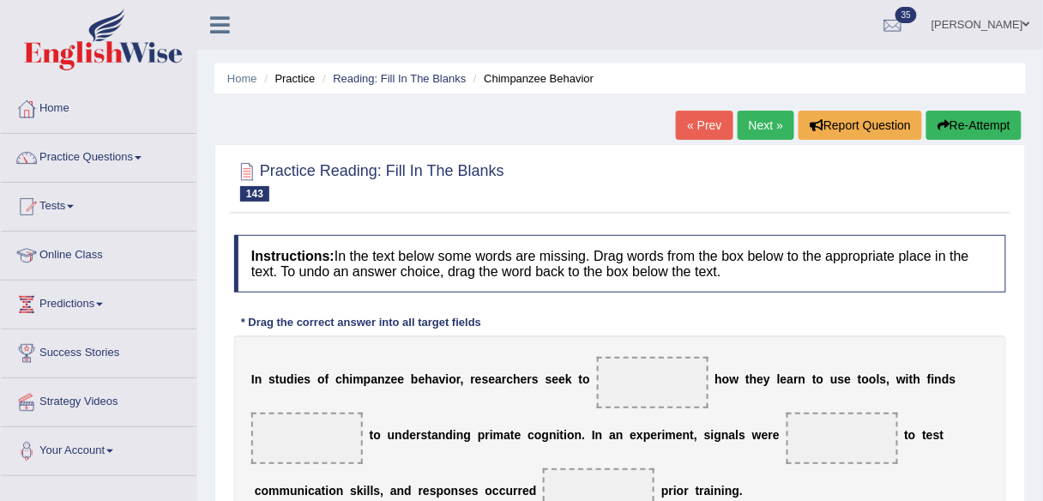
click at [755, 127] on link "Next »" at bounding box center [766, 125] width 57 height 29
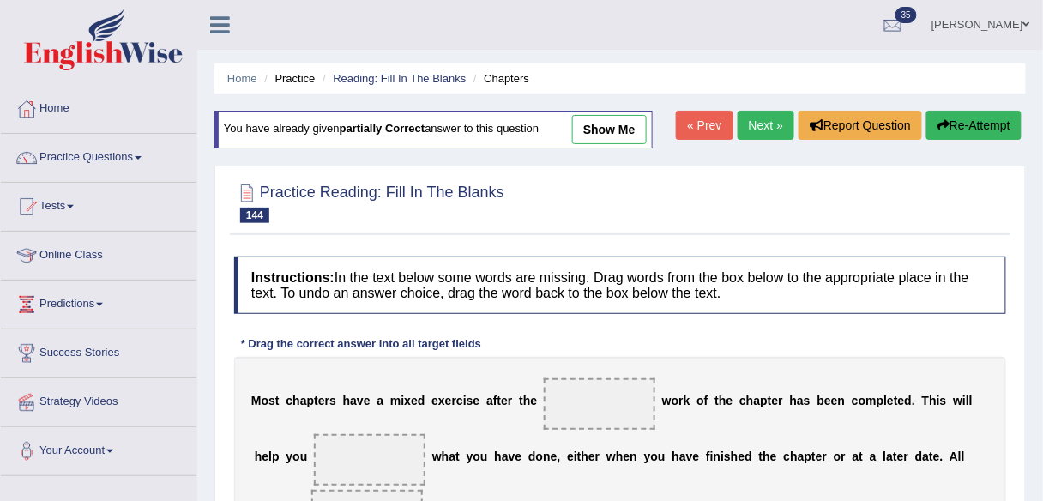
click at [746, 120] on link "Next »" at bounding box center [766, 125] width 57 height 29
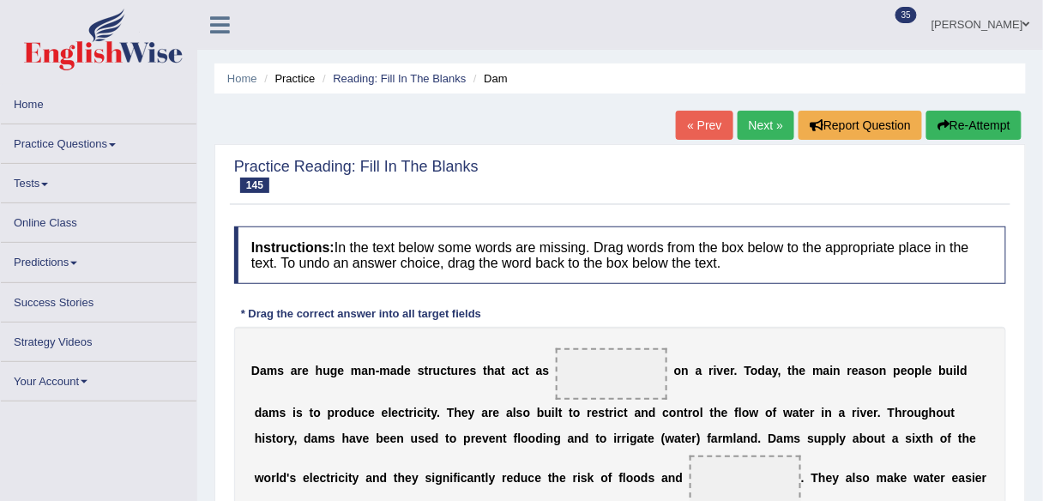
scroll to position [1, 0]
click at [769, 113] on link "Next »" at bounding box center [766, 124] width 57 height 29
click at [410, 72] on link "Reading: Fill In The Blanks" at bounding box center [399, 77] width 133 height 13
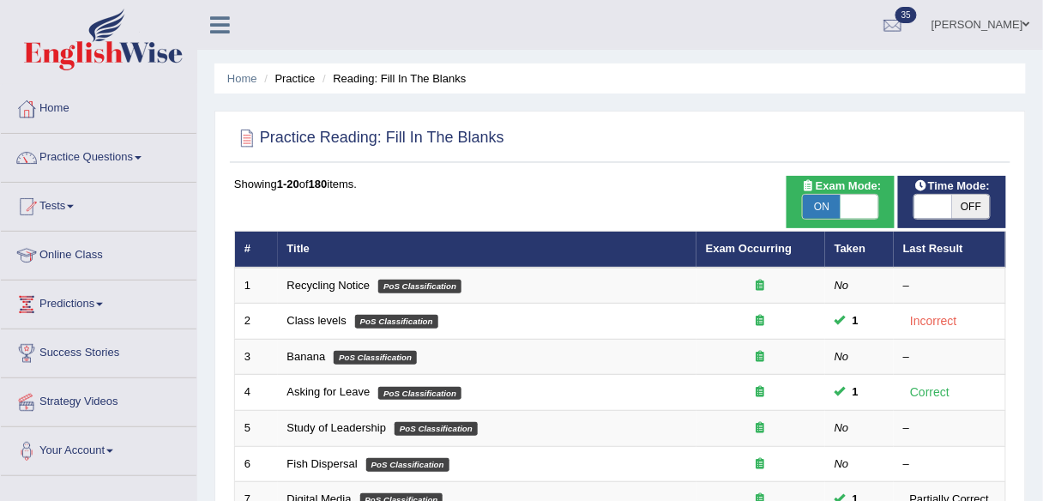
drag, startPoint x: 822, startPoint y: 204, endPoint x: 843, endPoint y: 205, distance: 21.5
click at [824, 204] on span "ON" at bounding box center [822, 207] width 38 height 24
checkbox input "false"
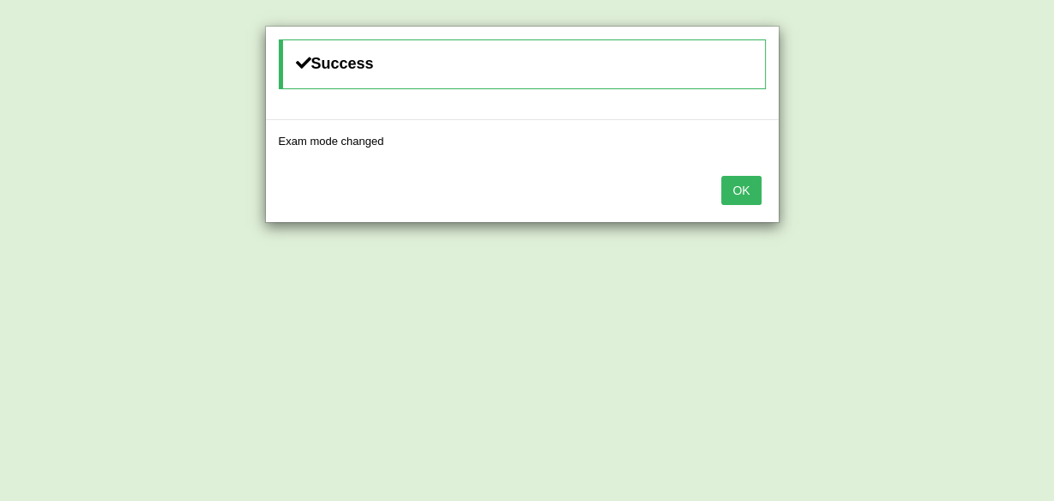
click at [747, 188] on button "OK" at bounding box center [740, 190] width 39 height 29
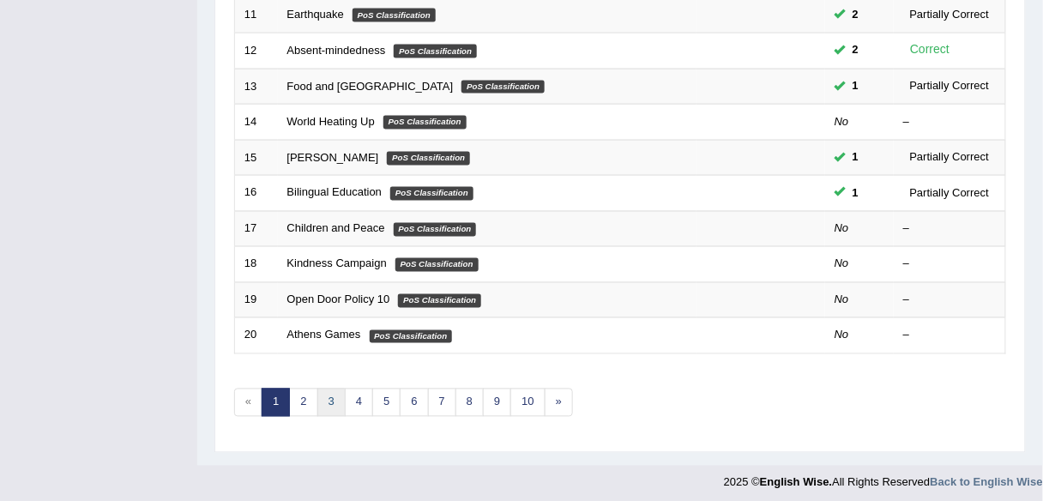
click at [318, 394] on link "3" at bounding box center [331, 403] width 28 height 28
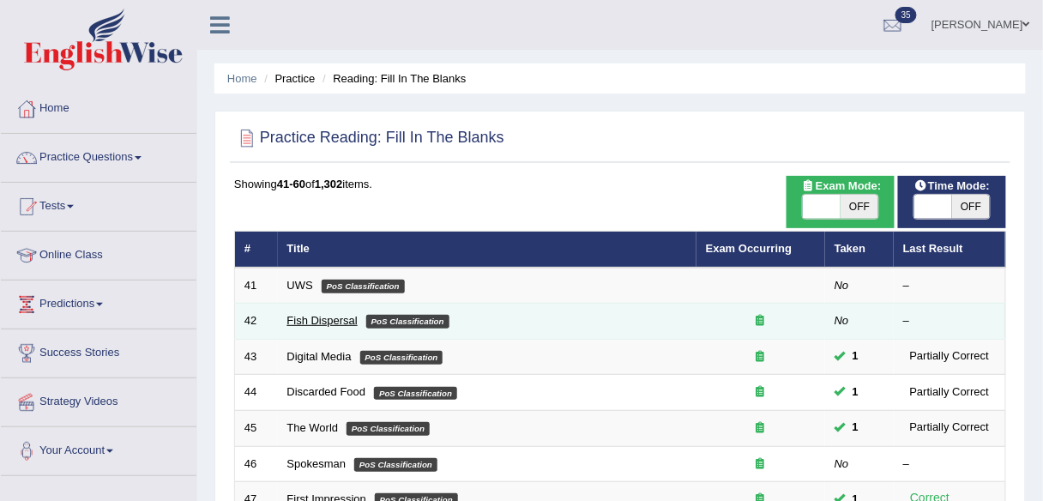
click at [335, 320] on link "Fish Dispersal" at bounding box center [322, 320] width 70 height 13
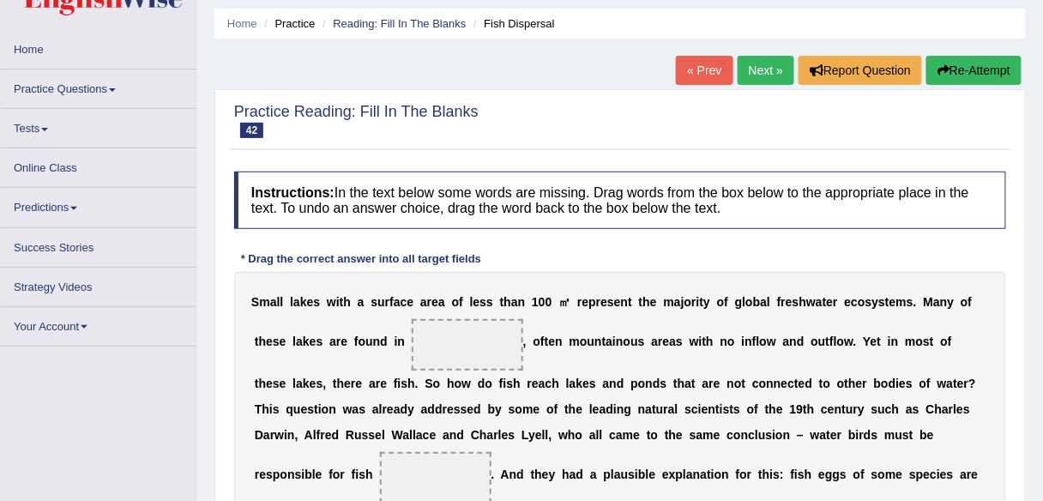
scroll to position [44, 0]
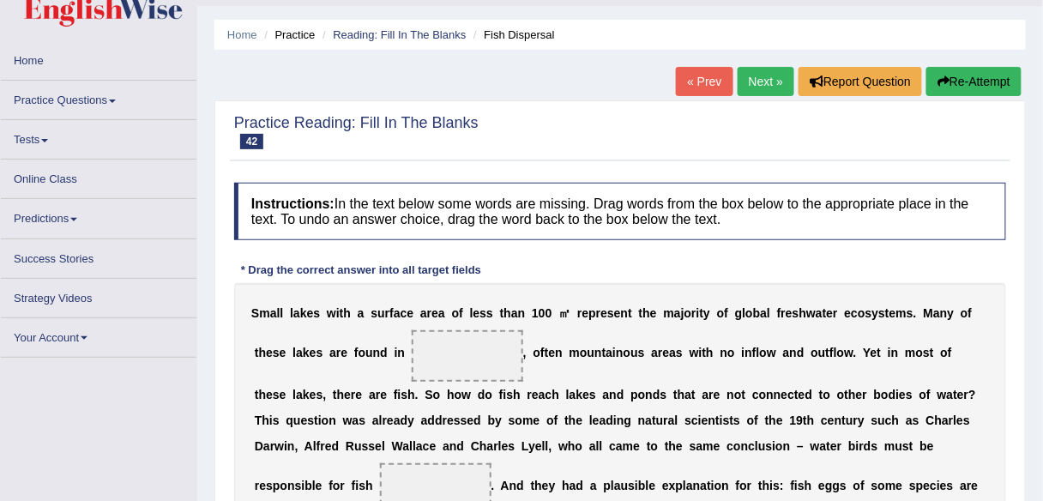
click at [750, 91] on link "Next »" at bounding box center [766, 81] width 57 height 29
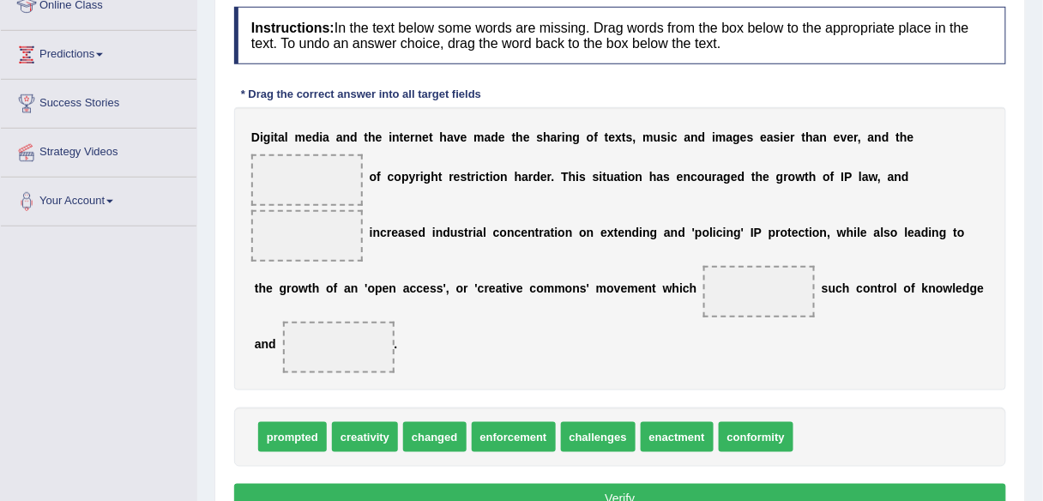
scroll to position [250, 0]
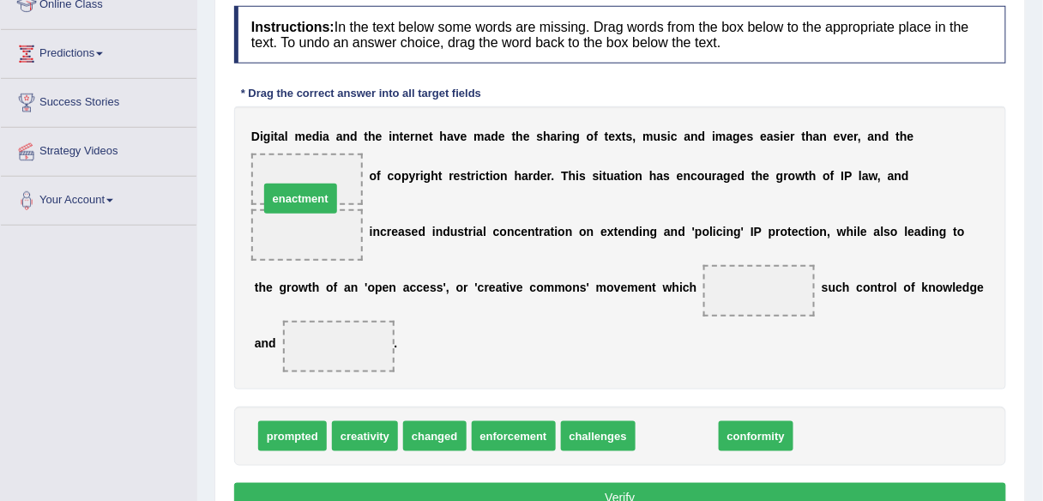
drag, startPoint x: 691, startPoint y: 442, endPoint x: 321, endPoint y: 209, distance: 437.5
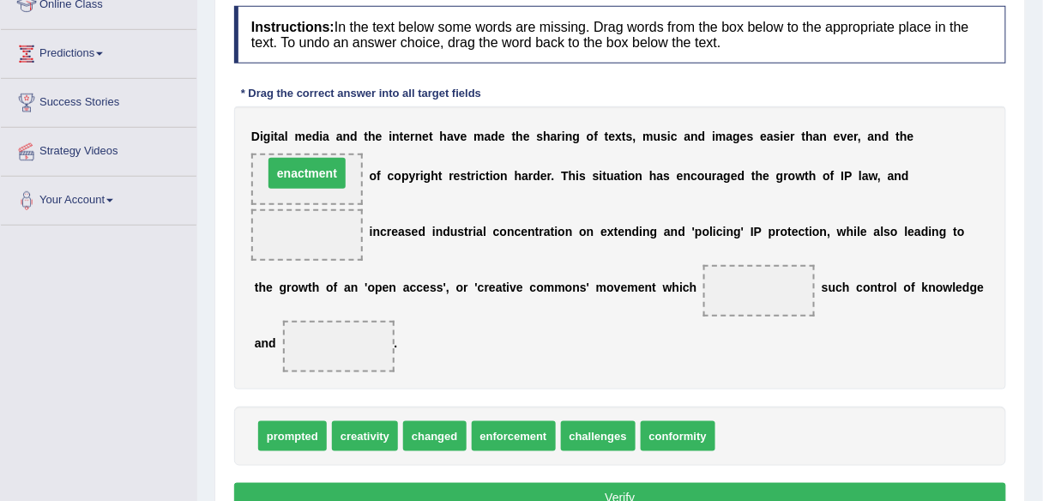
drag, startPoint x: 305, startPoint y: 212, endPoint x: 306, endPoint y: 175, distance: 36.9
drag, startPoint x: 497, startPoint y: 450, endPoint x: 361, endPoint y: 297, distance: 204.8
click at [346, 278] on div "Instructions: In the text below some words are missing. Drag words from the box…" at bounding box center [620, 261] width 781 height 528
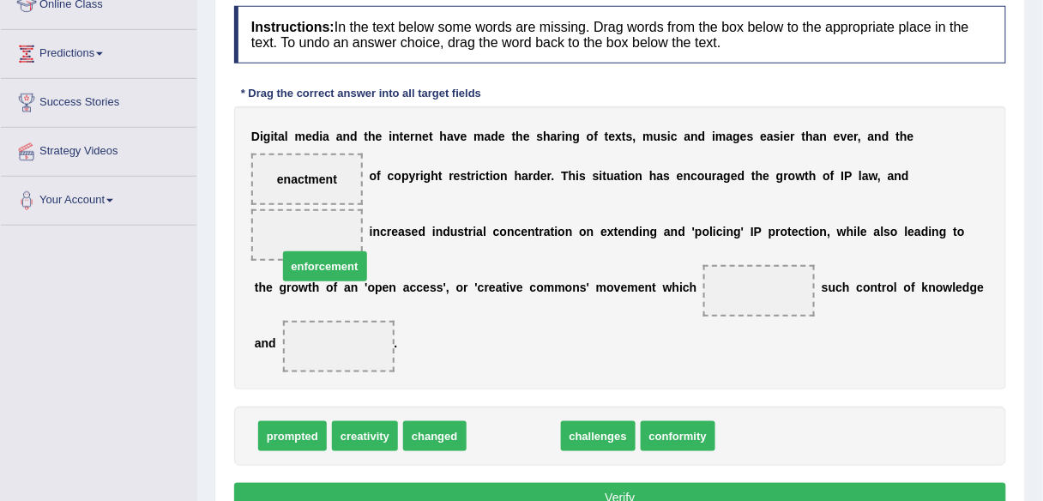
drag, startPoint x: 489, startPoint y: 443, endPoint x: 282, endPoint y: 260, distance: 276.5
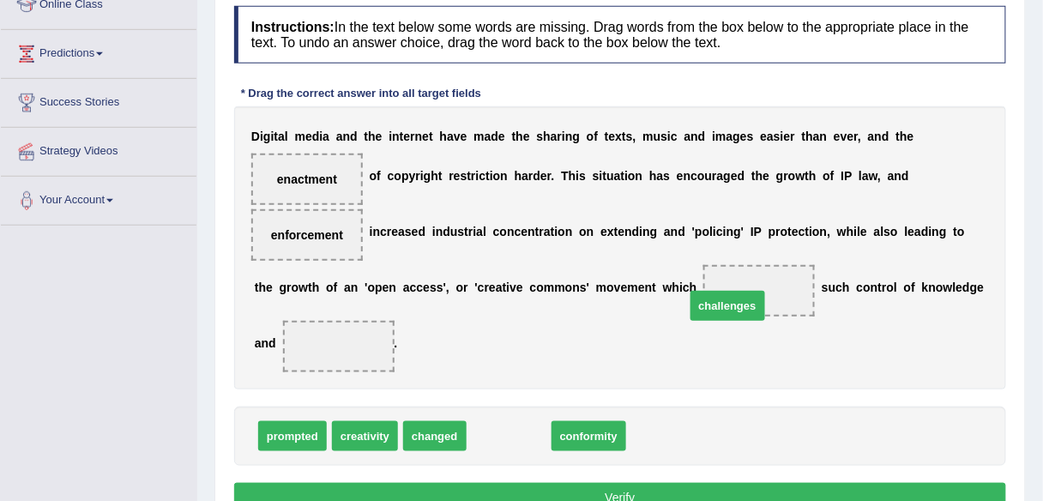
drag, startPoint x: 520, startPoint y: 430, endPoint x: 746, endPoint y: 306, distance: 258.0
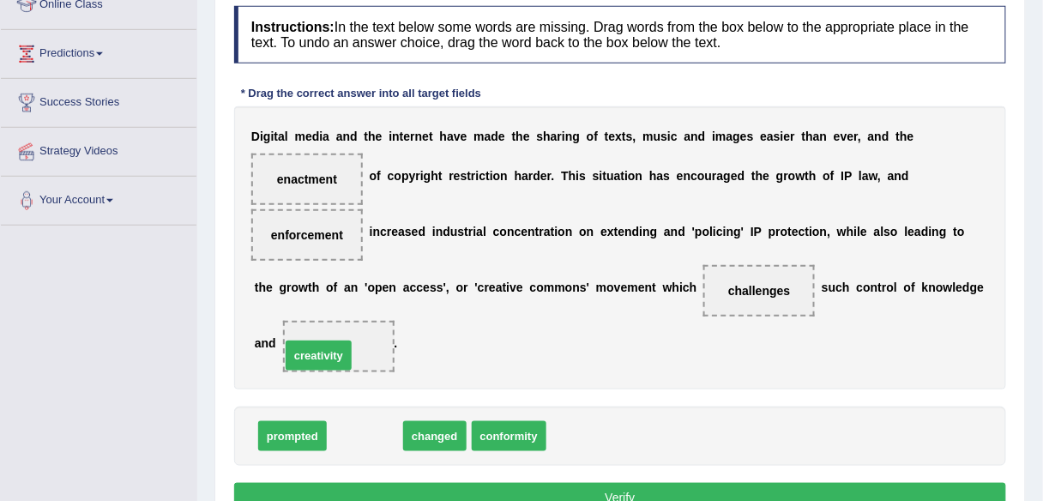
drag, startPoint x: 372, startPoint y: 439, endPoint x: 326, endPoint y: 357, distance: 94.5
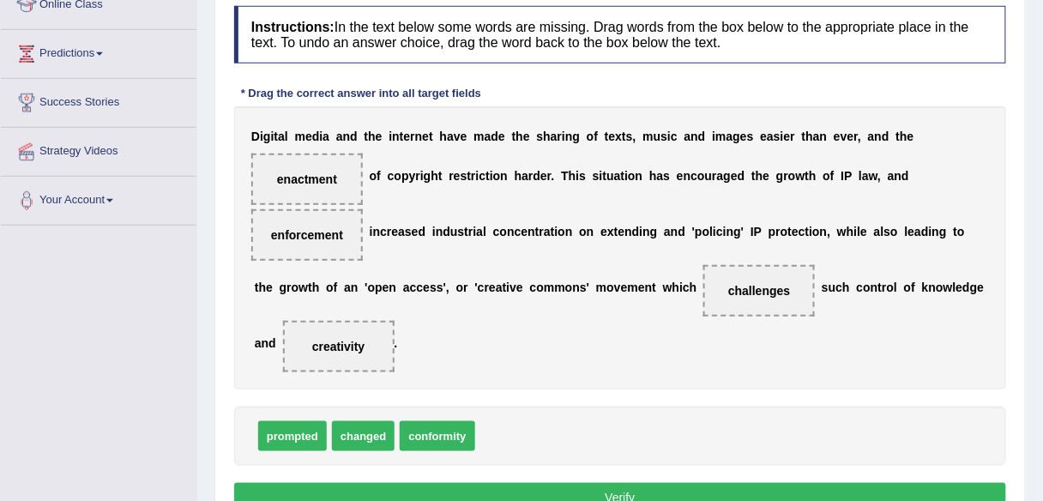
click at [612, 484] on button "Verify" at bounding box center [620, 497] width 772 height 29
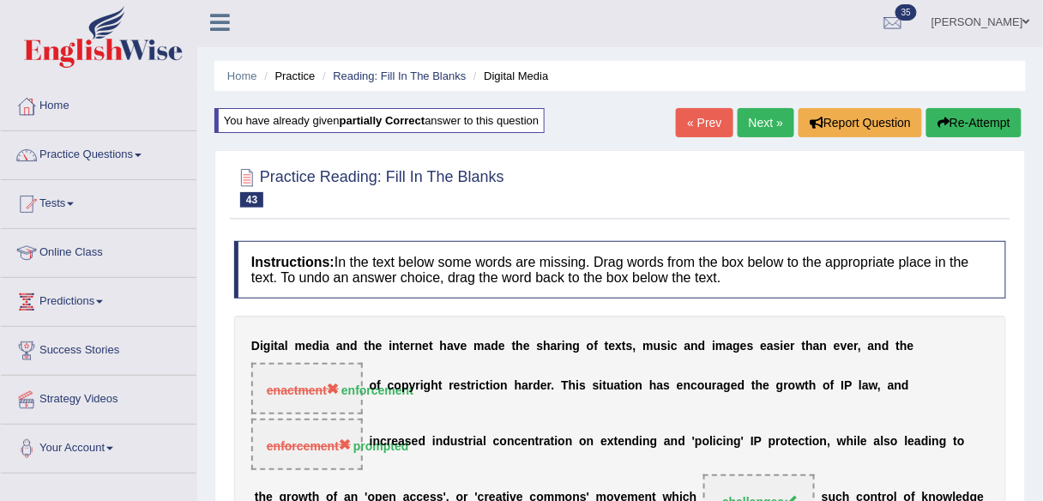
scroll to position [2, 0]
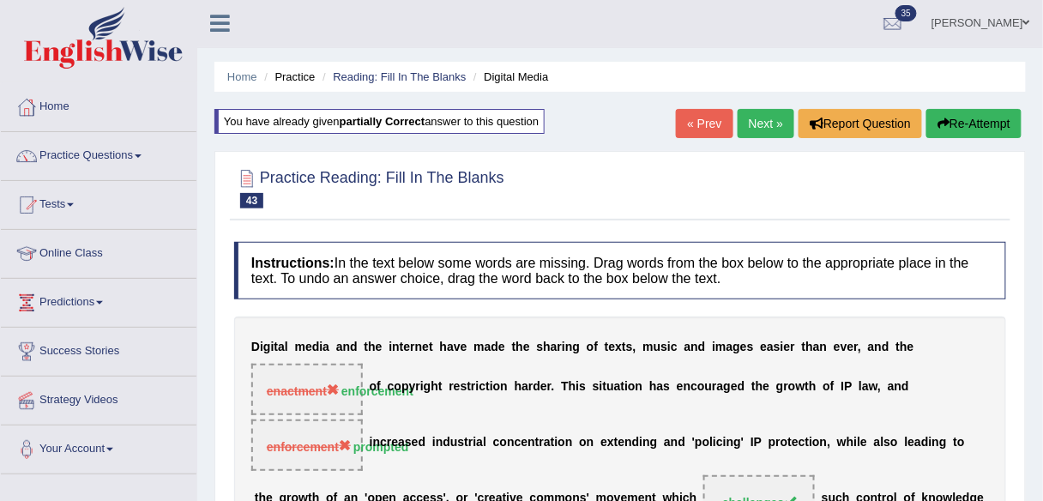
click at [761, 106] on div "Home Practice Reading: Fill In The Blanks Digital Media You have already given …" at bounding box center [620, 427] width 846 height 858
click at [762, 121] on link "Next »" at bounding box center [766, 123] width 57 height 29
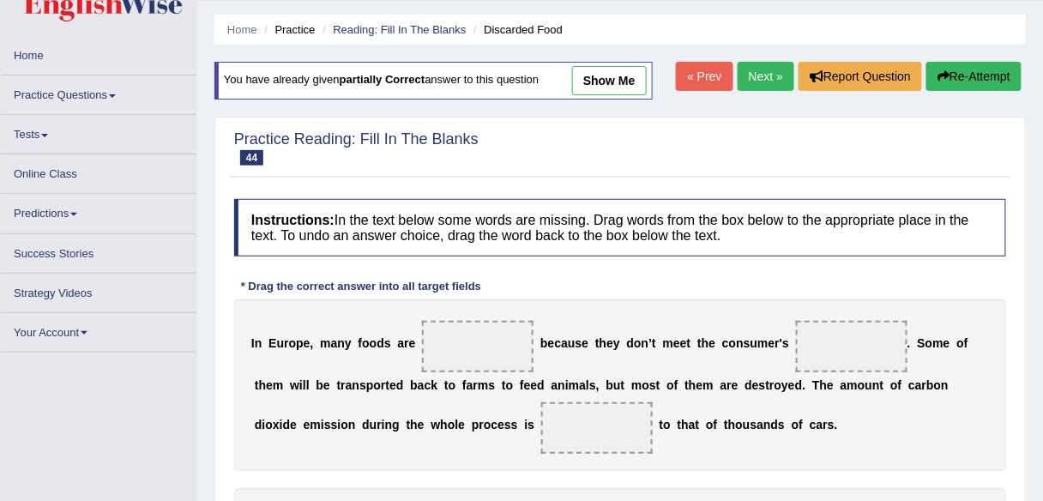
scroll to position [40, 0]
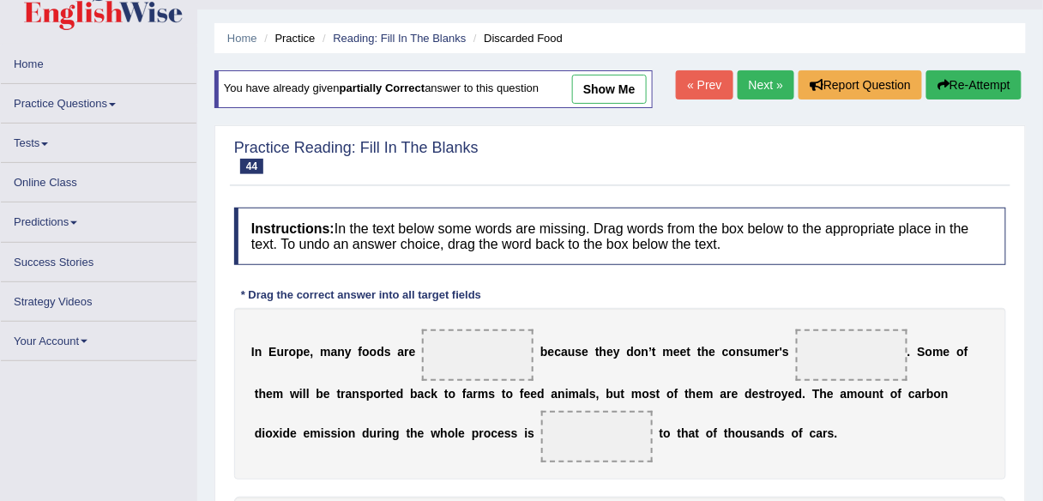
click at [762, 78] on link "Next »" at bounding box center [766, 84] width 57 height 29
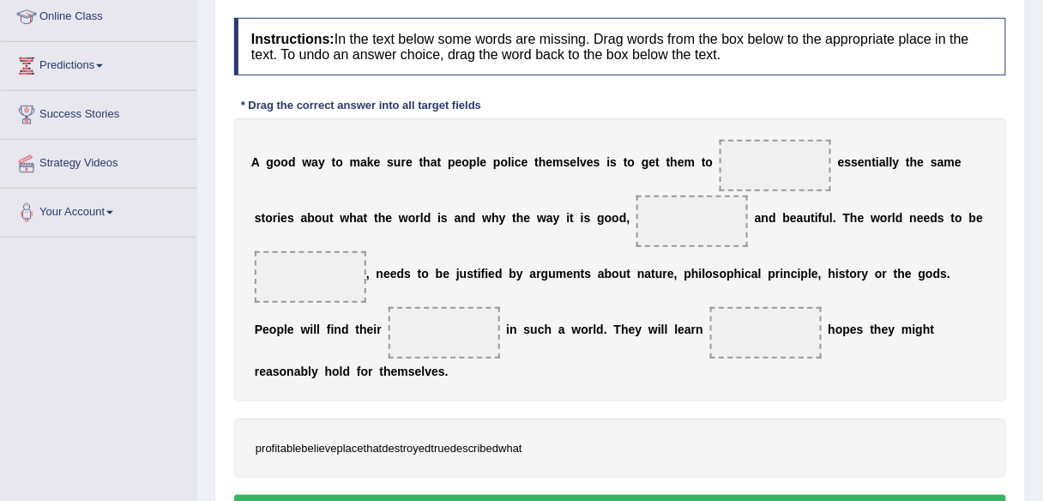
scroll to position [267, 0]
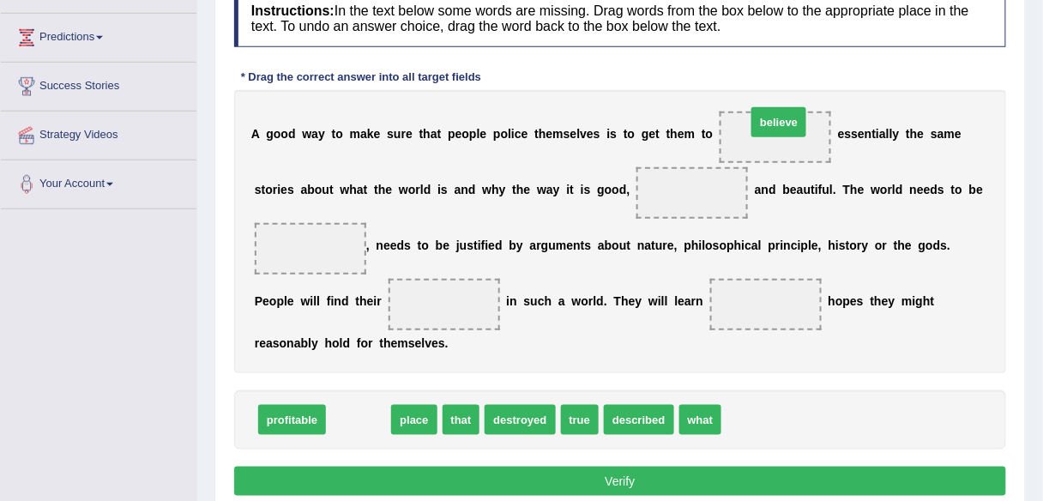
drag, startPoint x: 363, startPoint y: 415, endPoint x: 783, endPoint y: 121, distance: 513.1
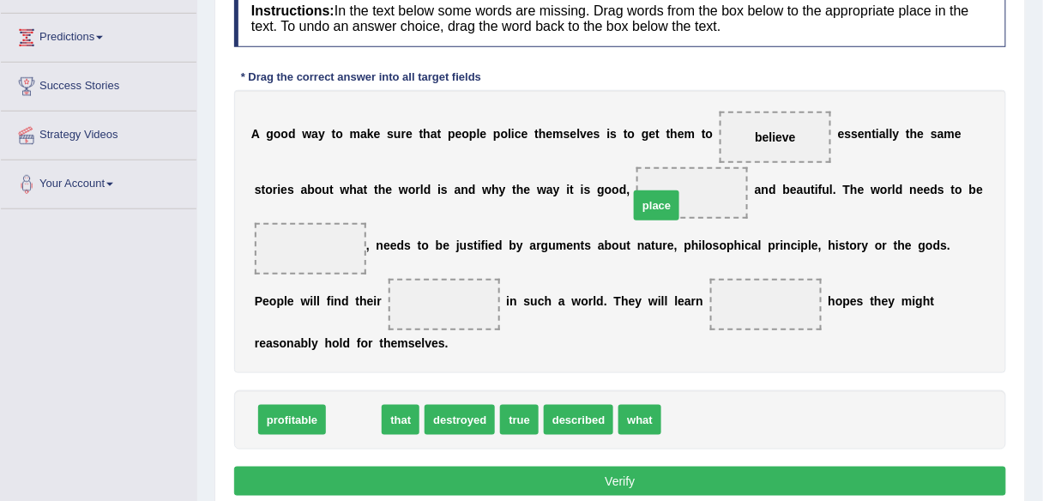
drag, startPoint x: 354, startPoint y: 417, endPoint x: 656, endPoint y: 202, distance: 370.4
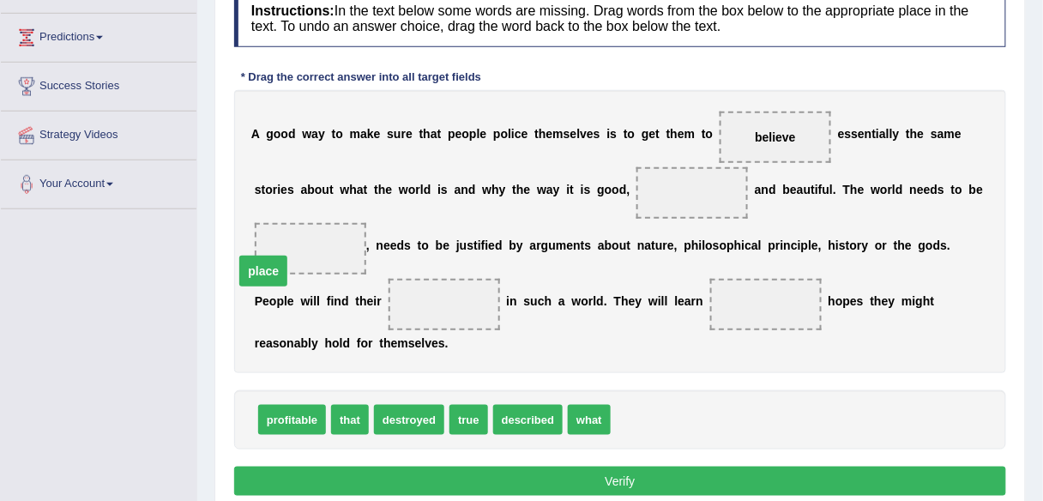
drag, startPoint x: 688, startPoint y: 192, endPoint x: 259, endPoint y: 271, distance: 436.1
drag, startPoint x: 303, startPoint y: 241, endPoint x: 459, endPoint y: 296, distance: 165.5
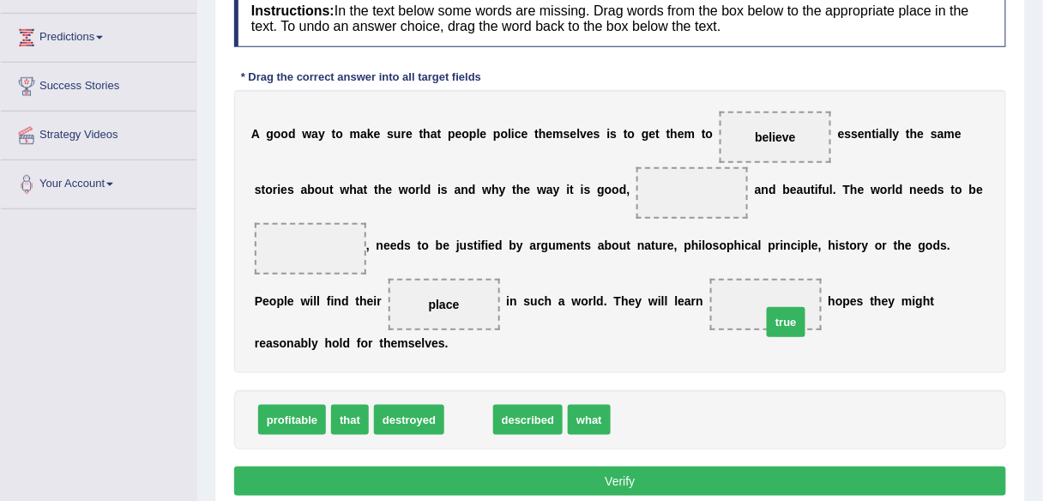
drag, startPoint x: 468, startPoint y: 417, endPoint x: 783, endPoint y: 316, distance: 331.5
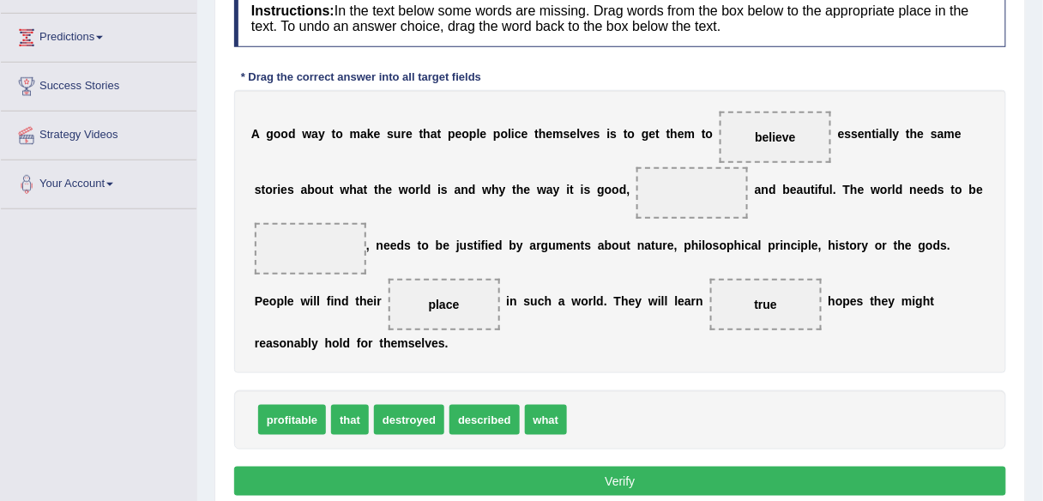
drag, startPoint x: 522, startPoint y: 415, endPoint x: 506, endPoint y: 412, distance: 15.8
click at [518, 413] on div "profitable that destroyed described what" at bounding box center [620, 419] width 772 height 59
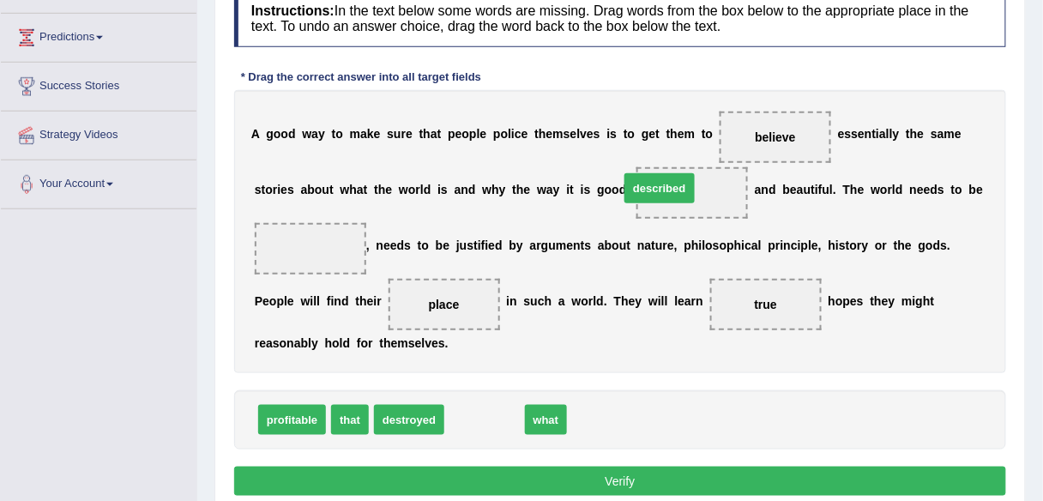
drag, startPoint x: 492, startPoint y: 412, endPoint x: 672, endPoint y: 178, distance: 294.9
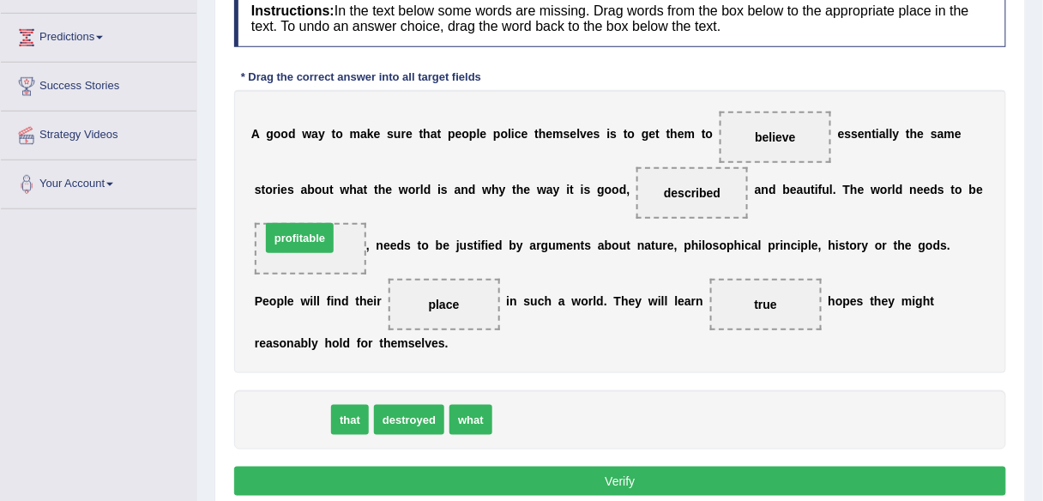
drag, startPoint x: 299, startPoint y: 416, endPoint x: 307, endPoint y: 234, distance: 182.0
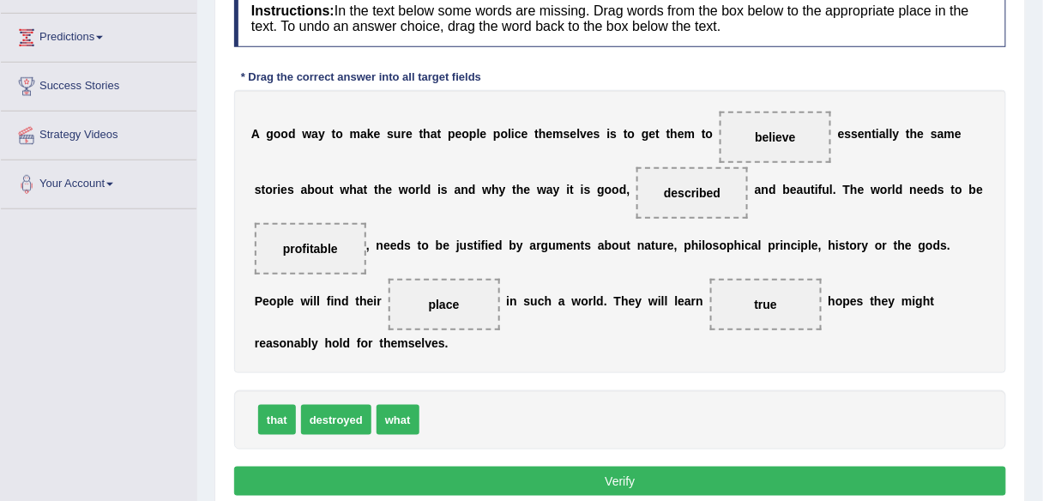
click at [587, 484] on button "Verify" at bounding box center [620, 481] width 772 height 29
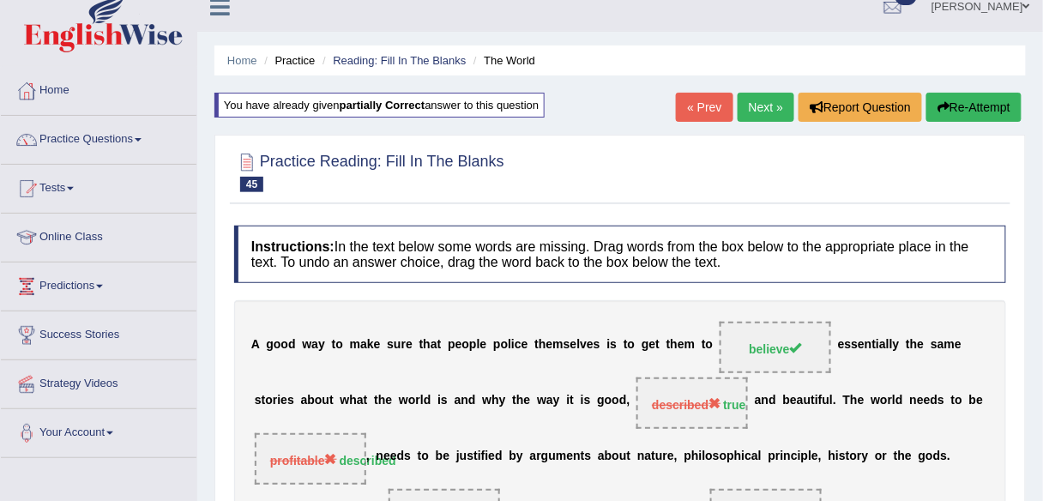
scroll to position [17, 0]
click at [75, 93] on link "Home" at bounding box center [99, 89] width 196 height 43
